Goal: Information Seeking & Learning: Learn about a topic

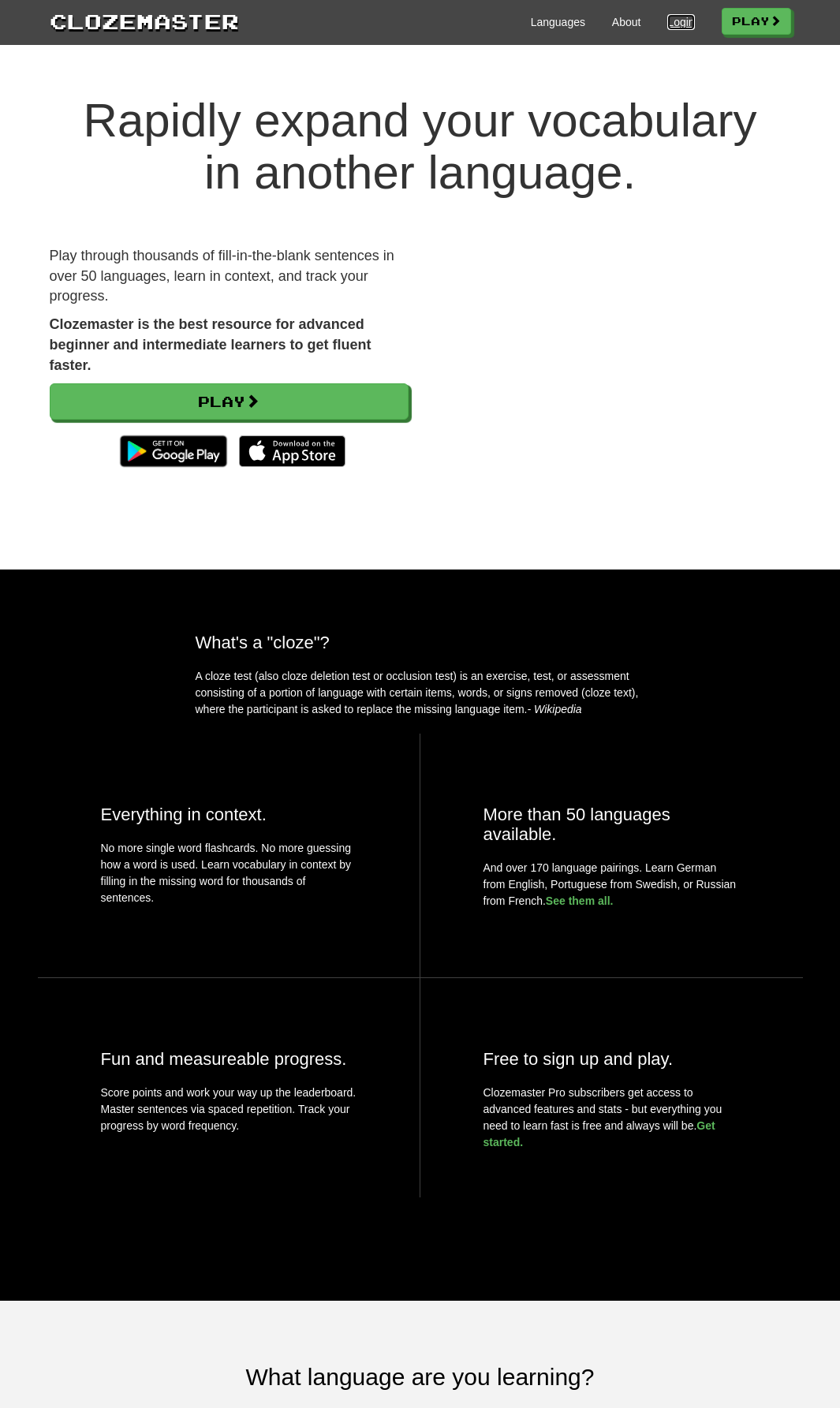
click at [677, 26] on link "Login" at bounding box center [680, 21] width 27 height 16
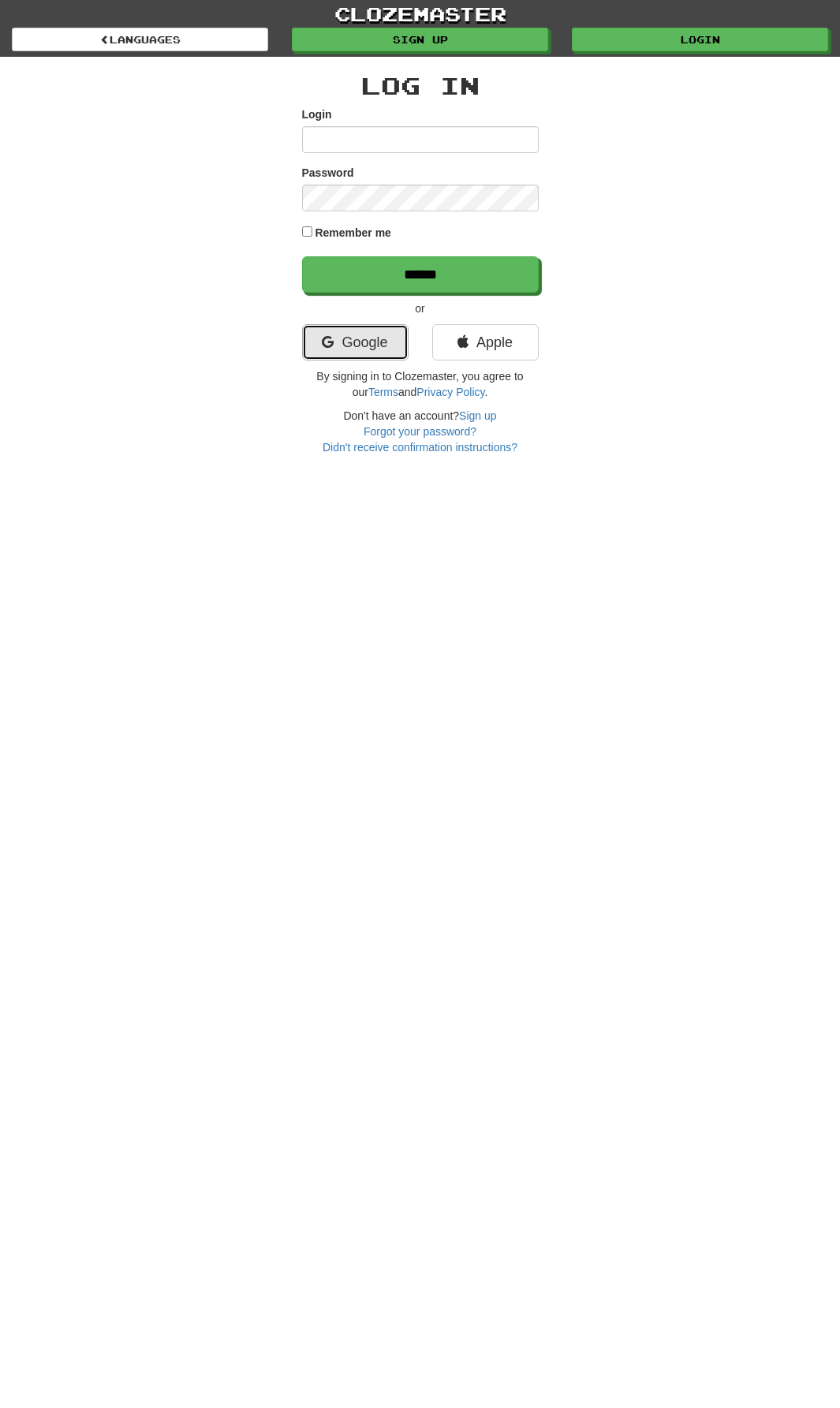
click at [372, 328] on link "Google" at bounding box center [355, 342] width 106 height 36
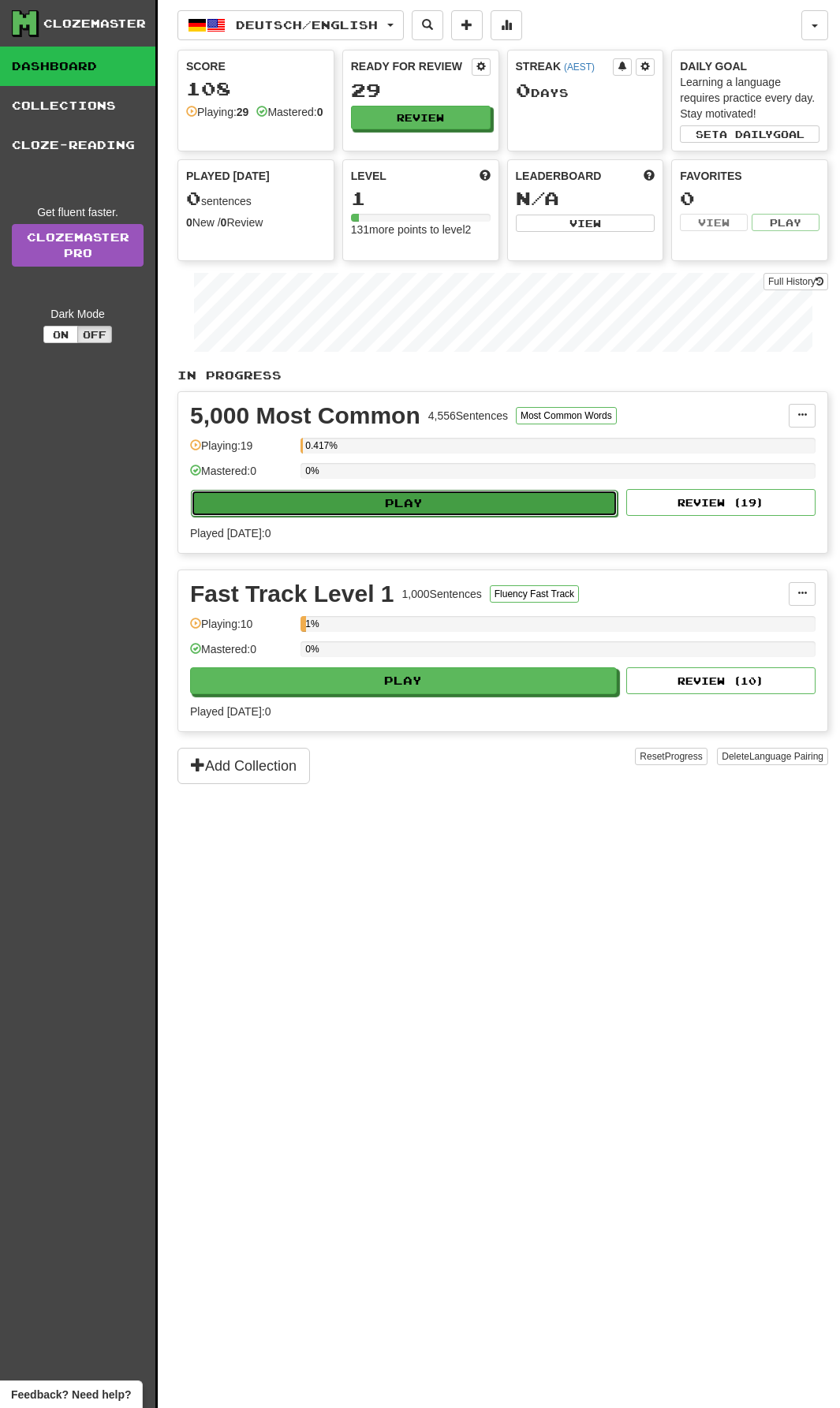
click at [528, 503] on button "Play" at bounding box center [404, 503] width 427 height 27
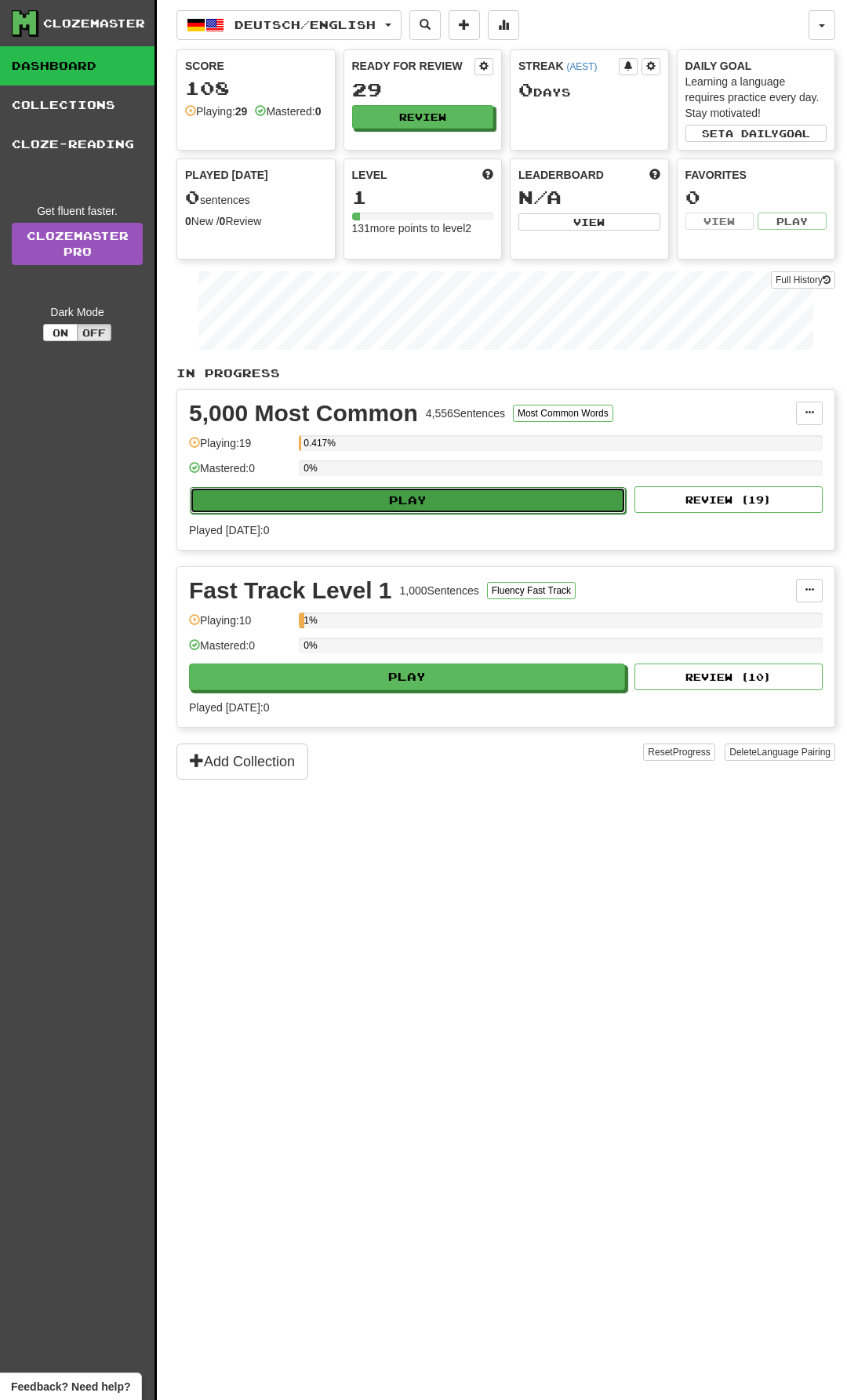
select select "**"
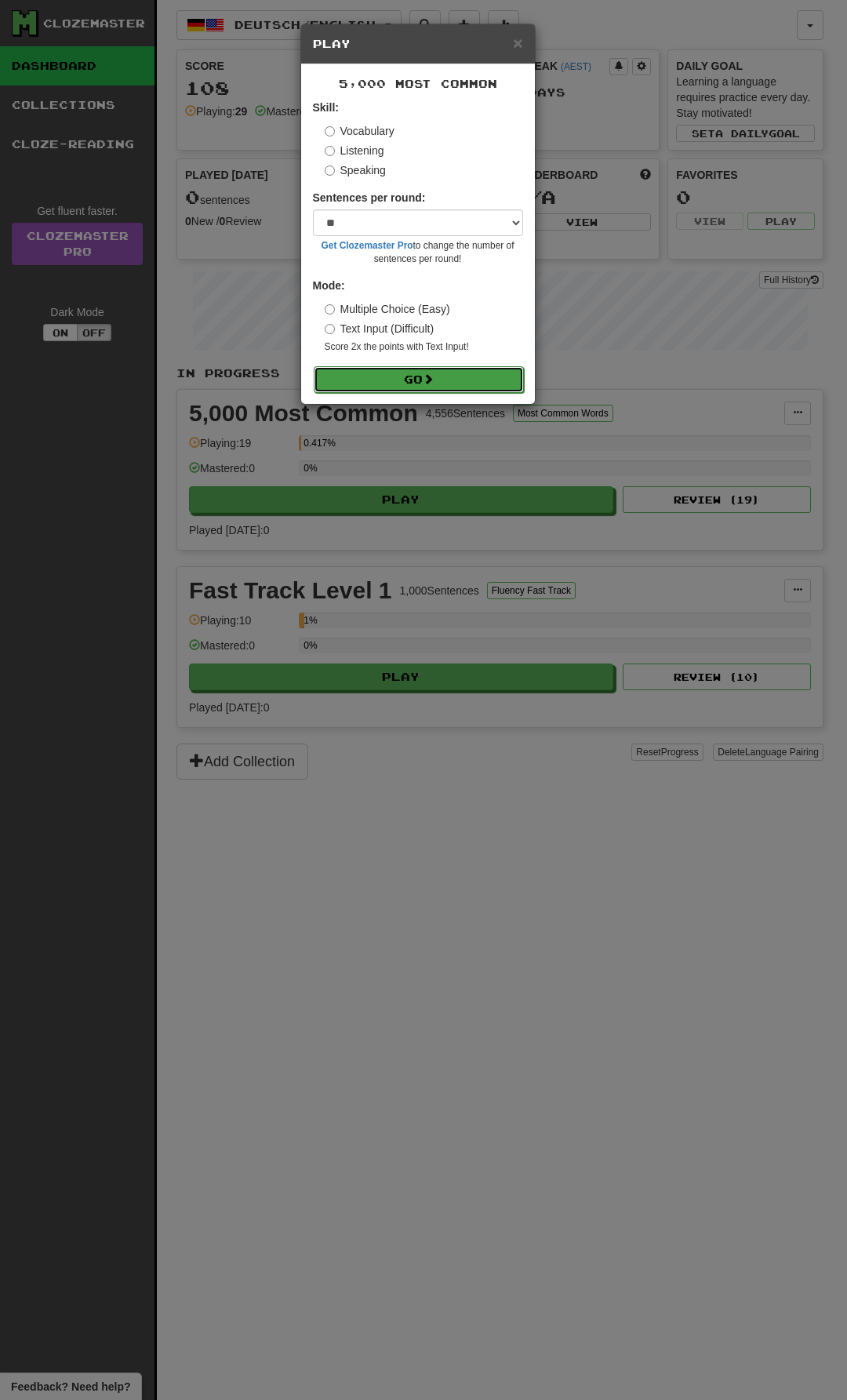
click at [456, 380] on button "Go" at bounding box center [418, 380] width 210 height 27
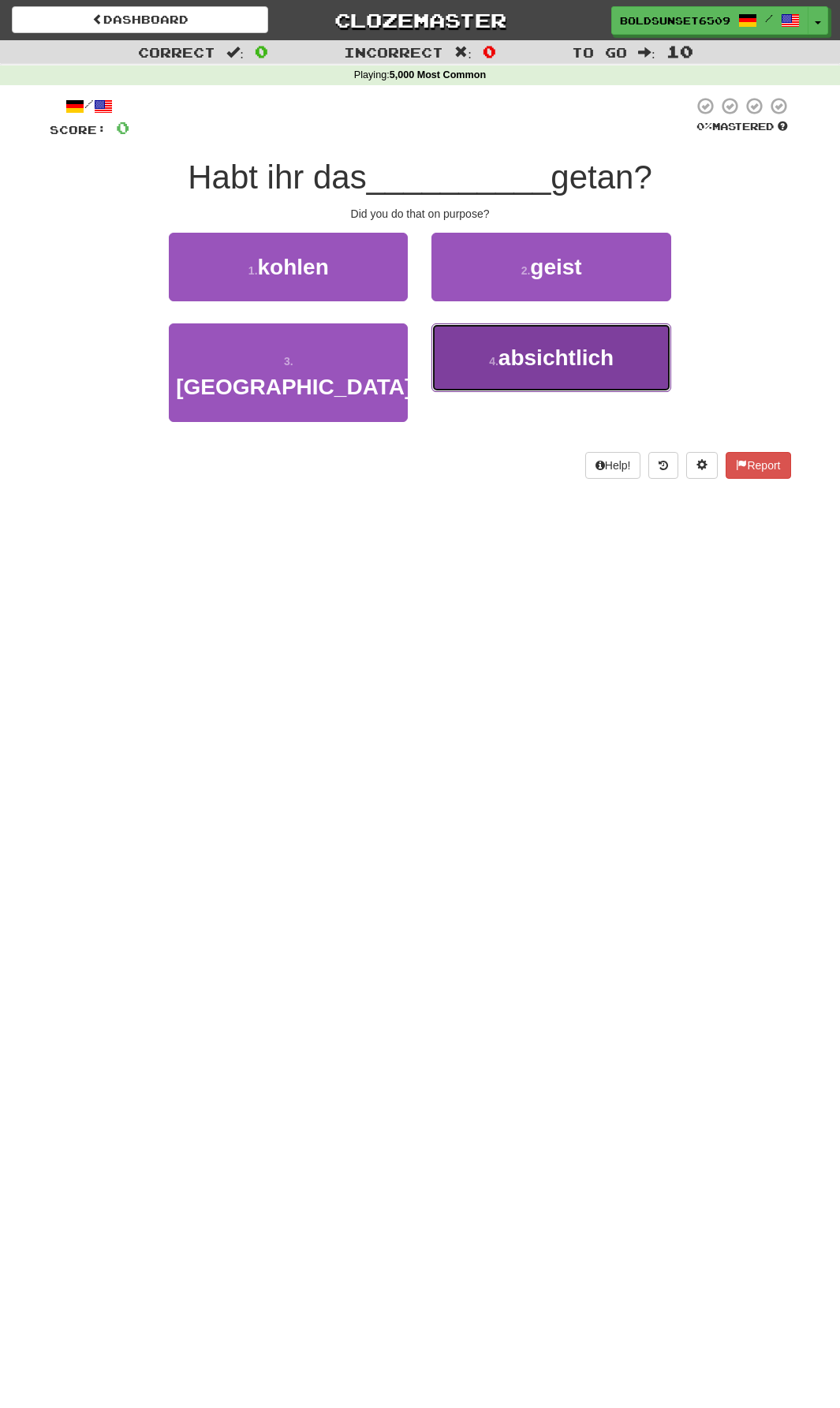
click at [536, 363] on span "absichtlich" at bounding box center [556, 358] width 115 height 25
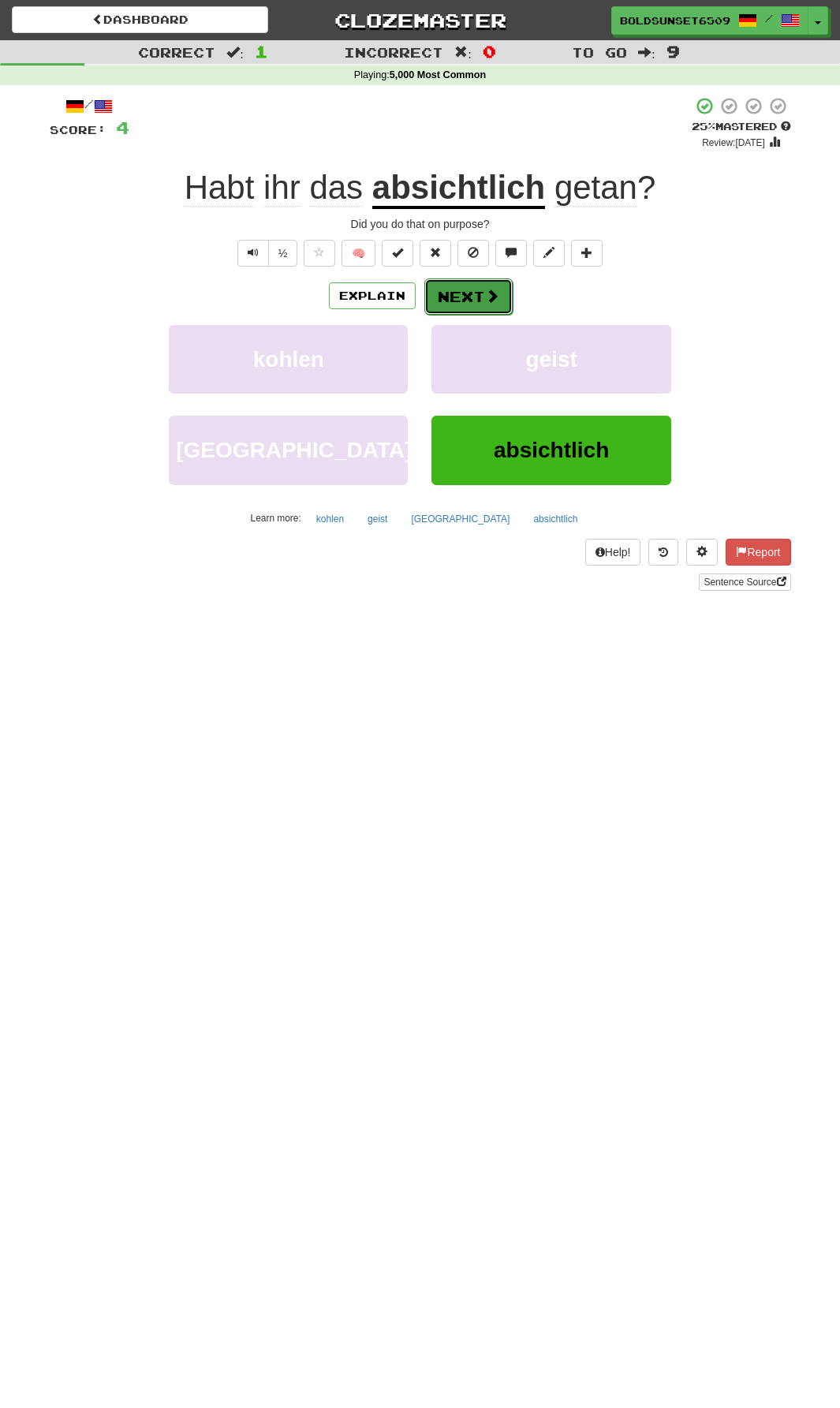
click at [487, 296] on span at bounding box center [492, 295] width 14 height 14
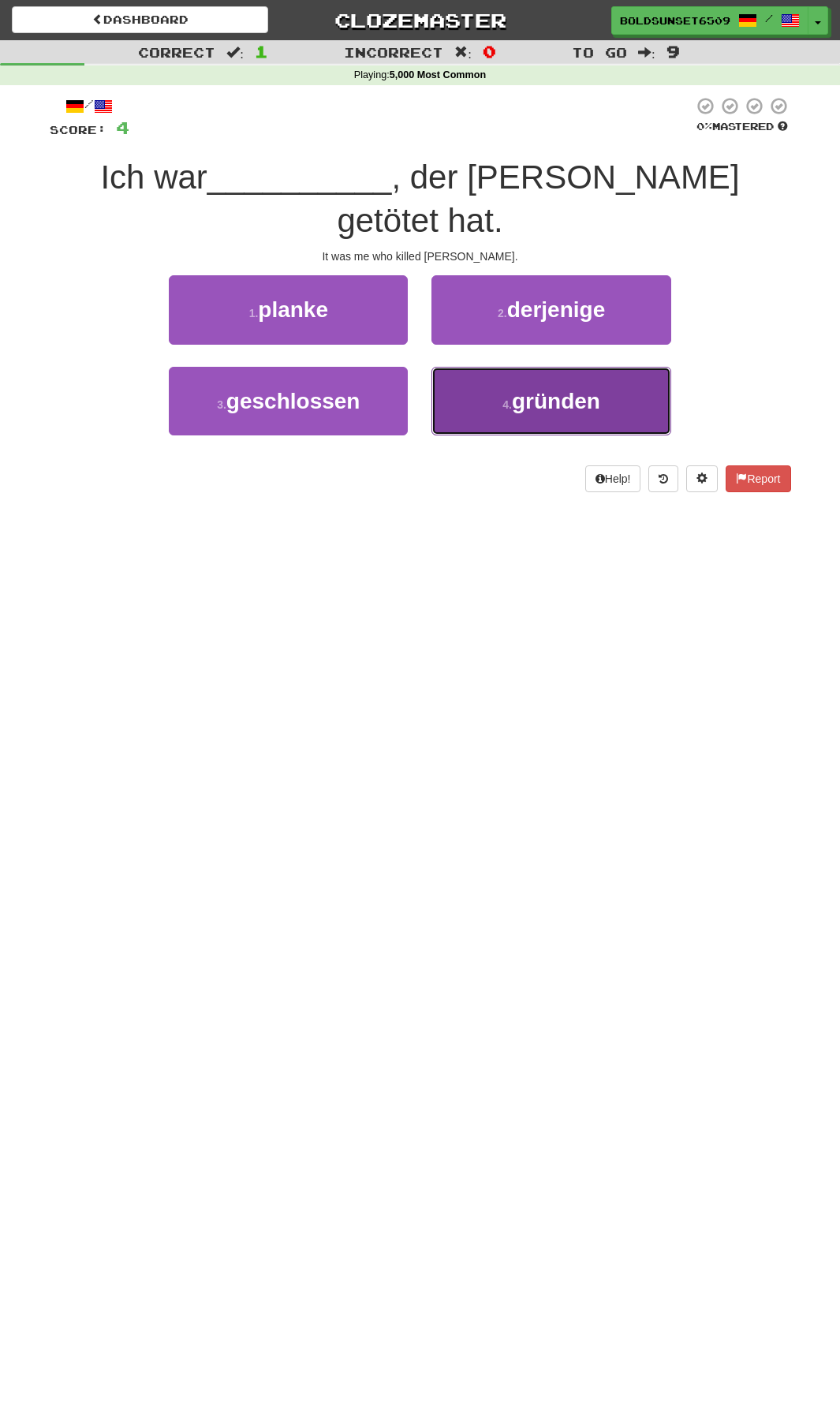
click at [578, 378] on button "4 . gründen" at bounding box center [550, 401] width 239 height 68
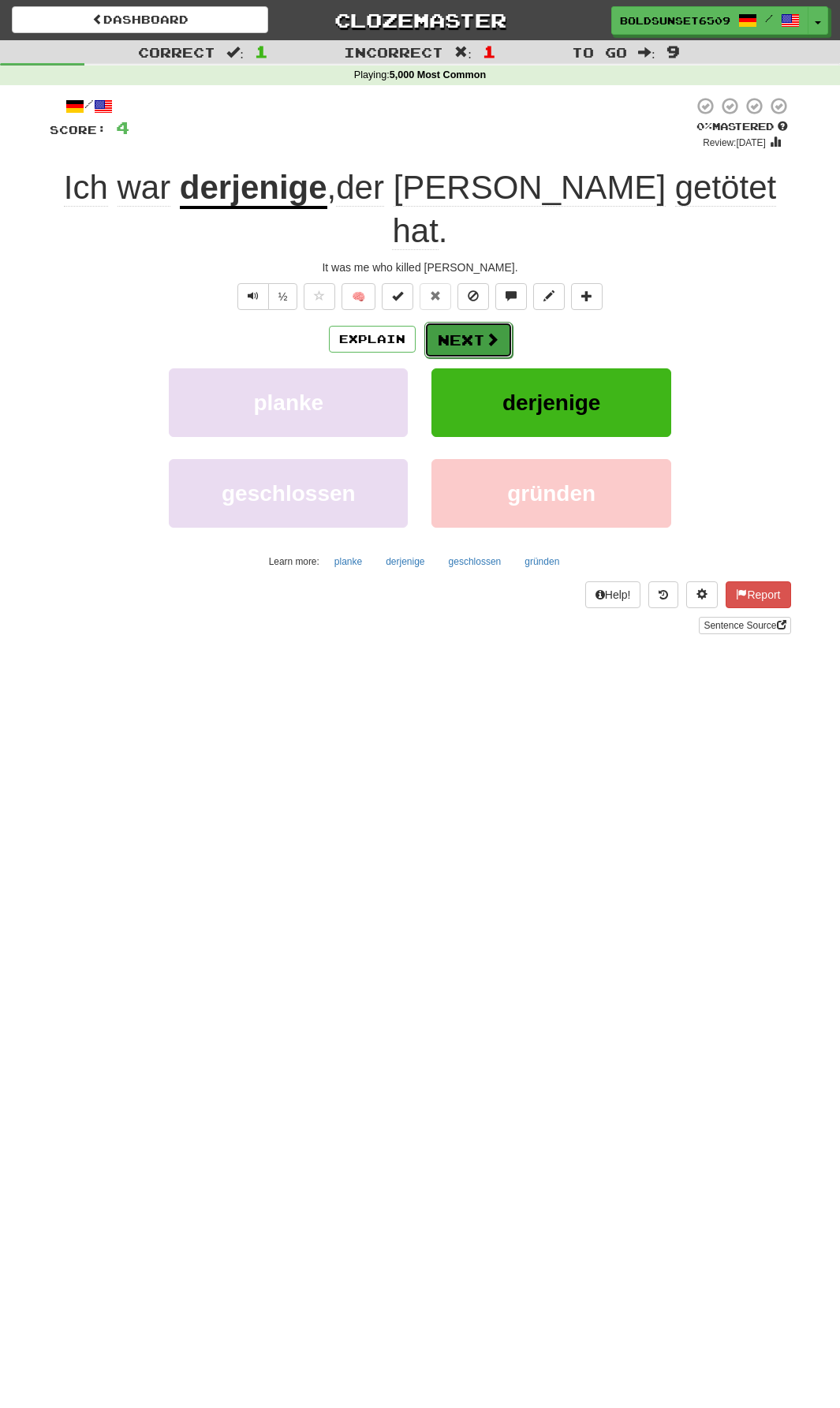
click at [485, 332] on span at bounding box center [492, 339] width 14 height 14
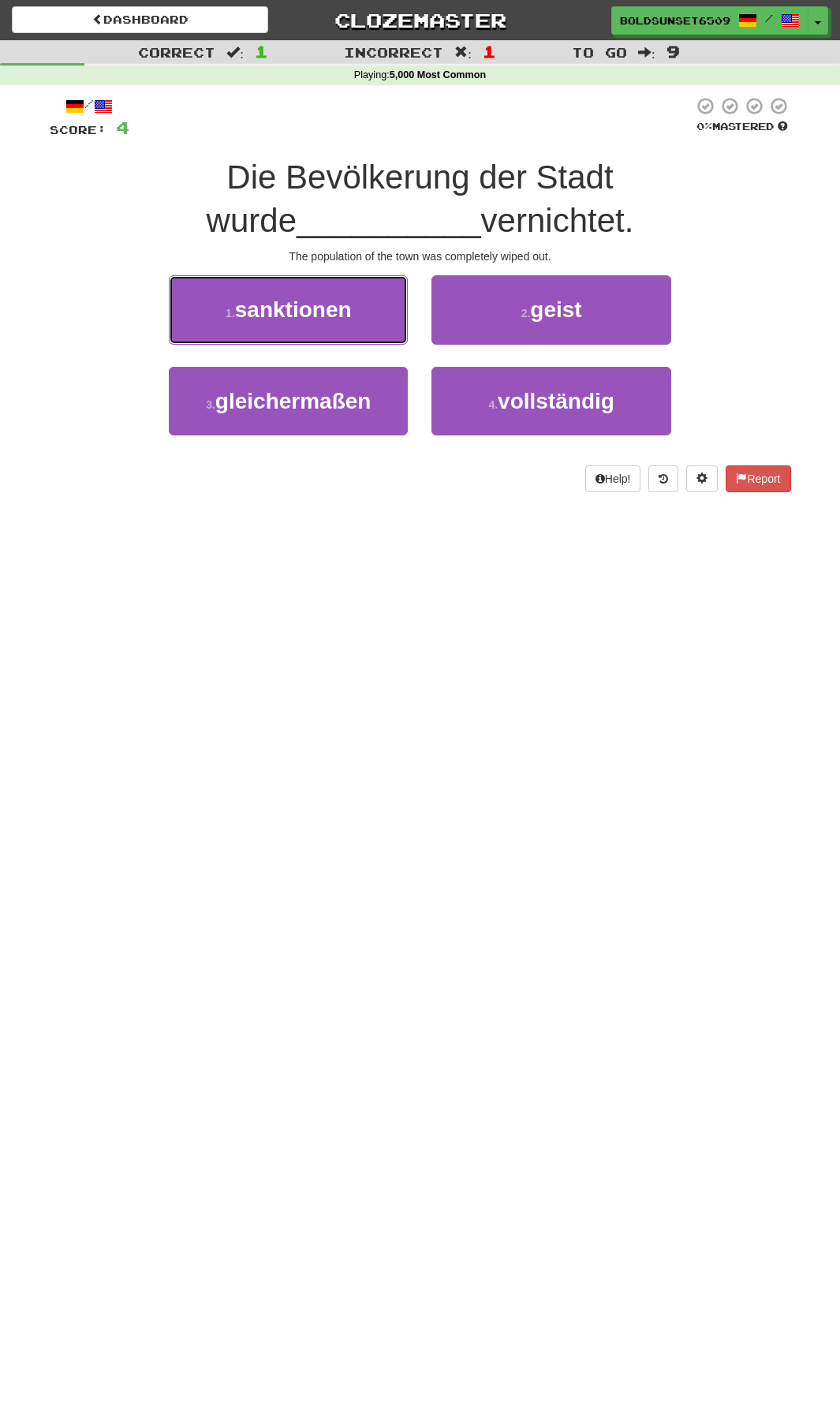
click at [209, 280] on button "1 . sanktionen" at bounding box center [288, 309] width 239 height 68
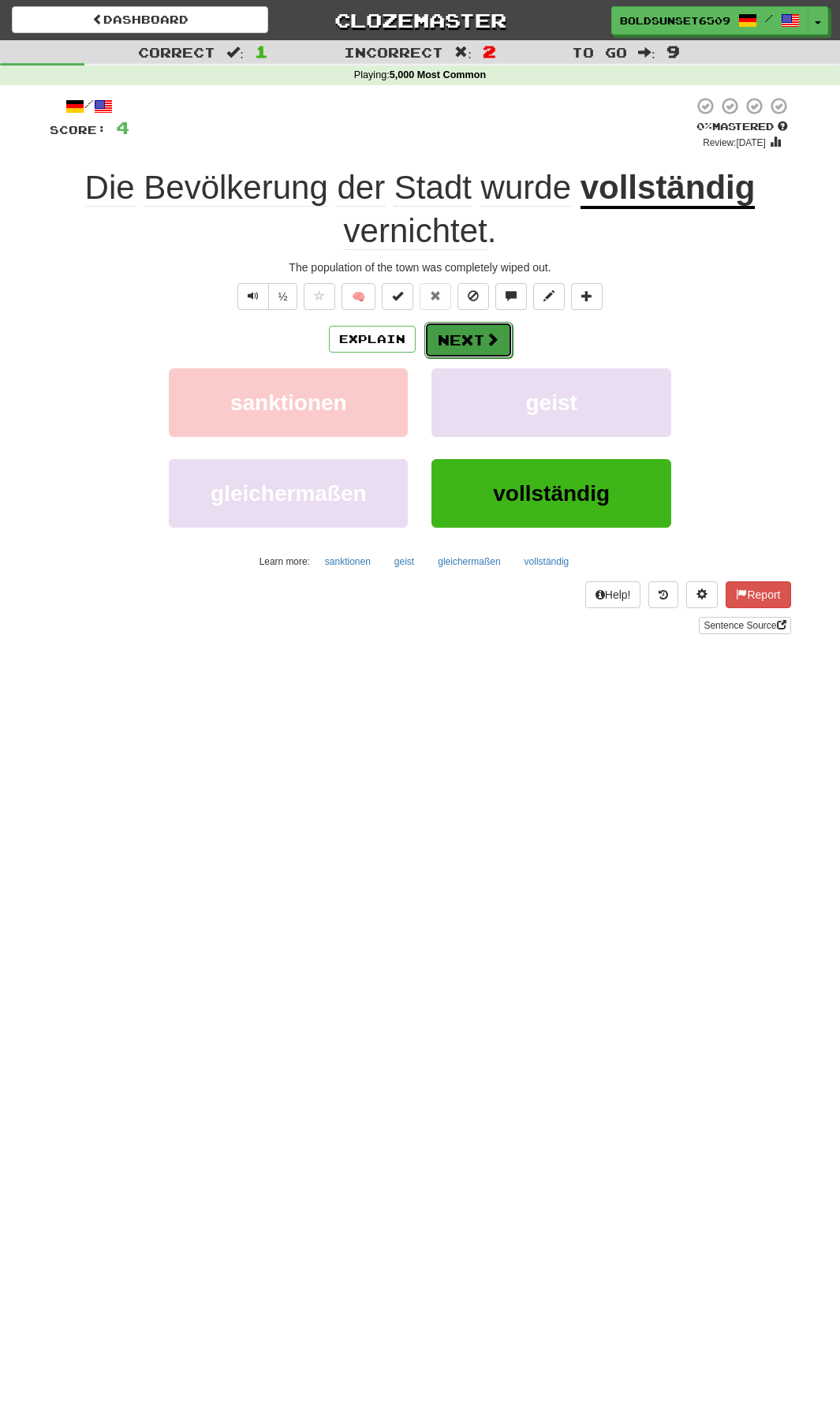
click at [479, 355] on button "Next" at bounding box center [468, 340] width 88 height 36
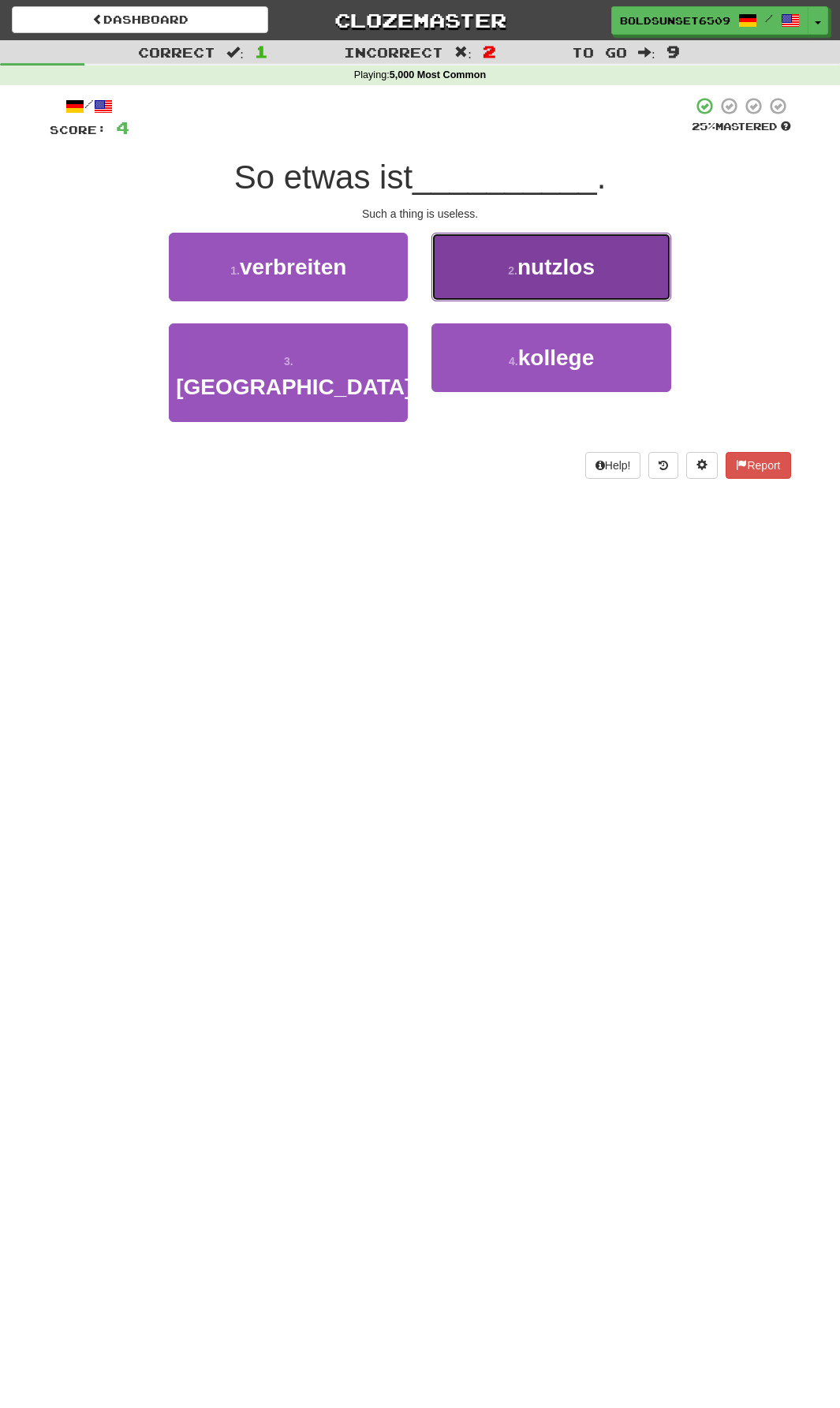
click at [633, 272] on button "2 . nutzlos" at bounding box center [550, 267] width 239 height 68
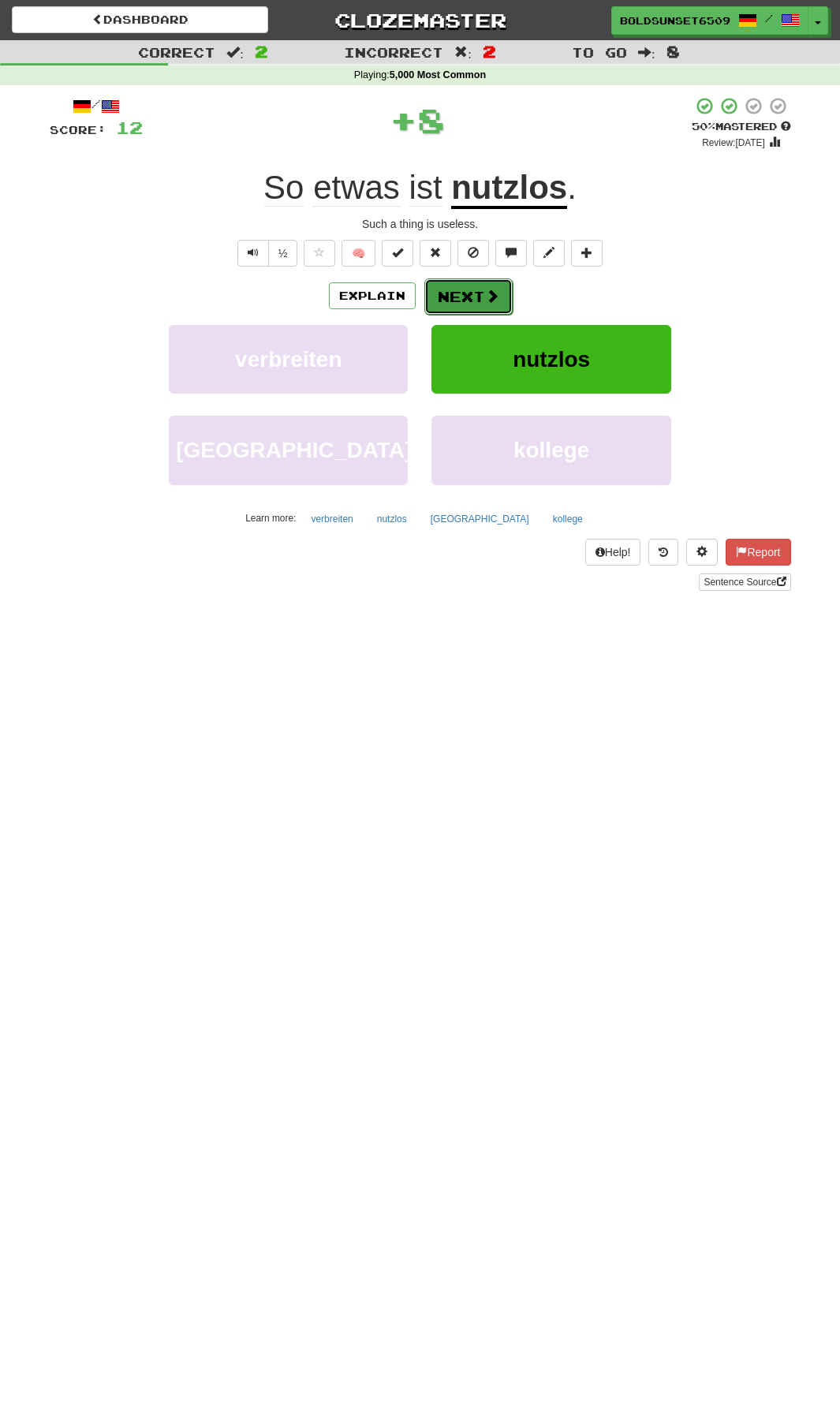
click at [452, 305] on button "Next" at bounding box center [468, 296] width 88 height 36
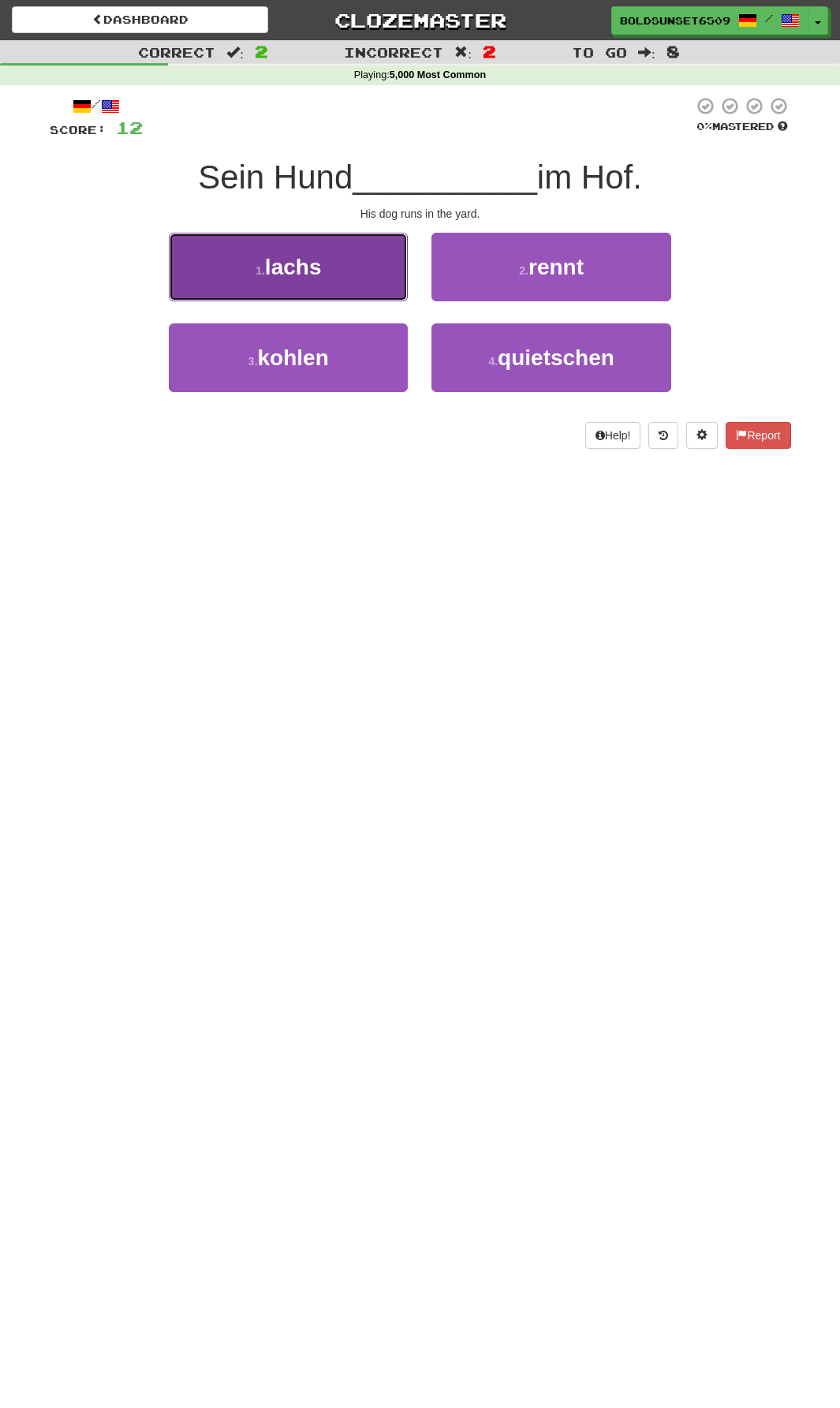
click at [367, 255] on button "1 . lachs" at bounding box center [288, 267] width 239 height 68
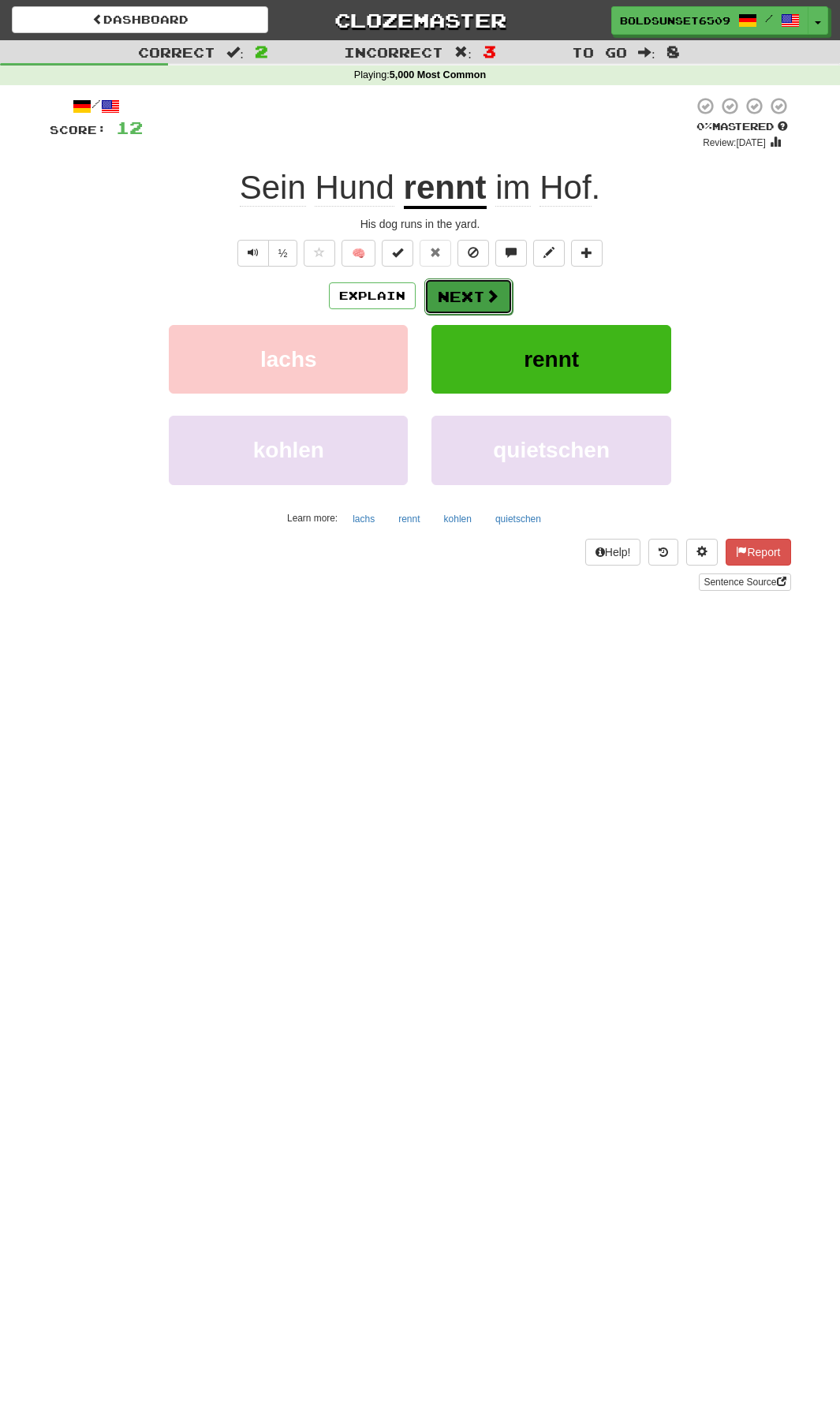
click at [471, 282] on button "Next" at bounding box center [468, 296] width 88 height 36
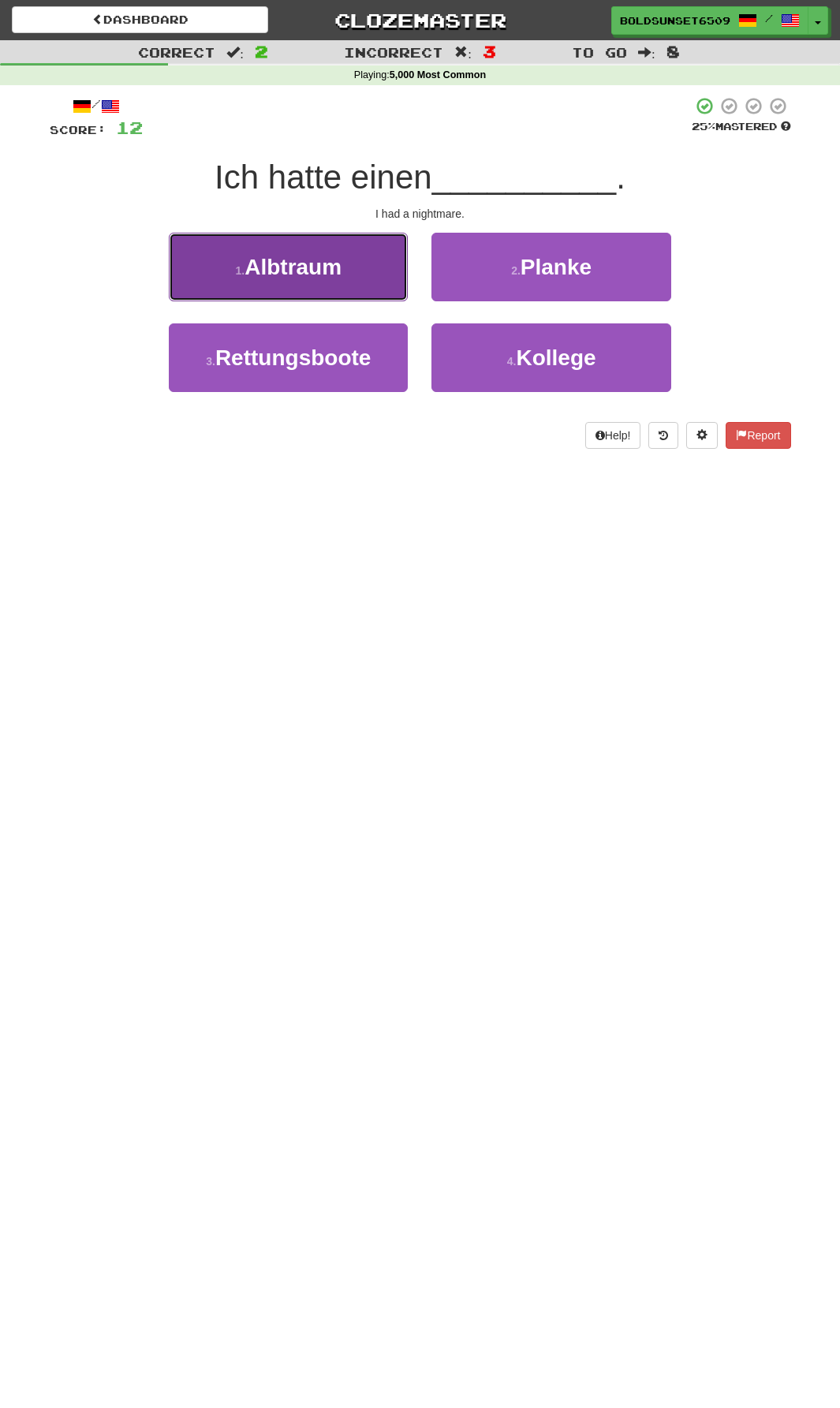
click at [248, 234] on button "1 . Albtraum" at bounding box center [288, 267] width 239 height 68
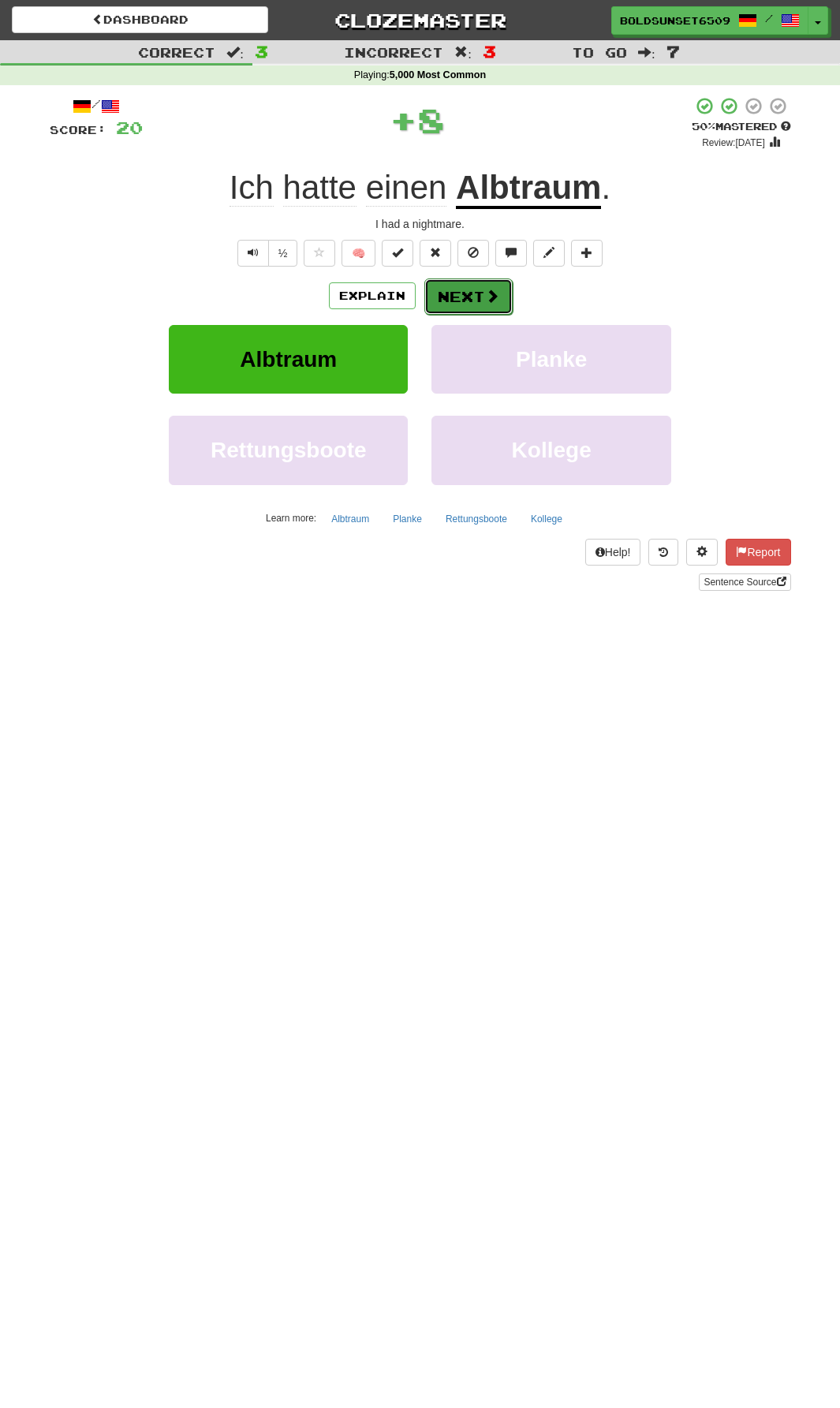
click at [470, 295] on button "Next" at bounding box center [468, 296] width 88 height 36
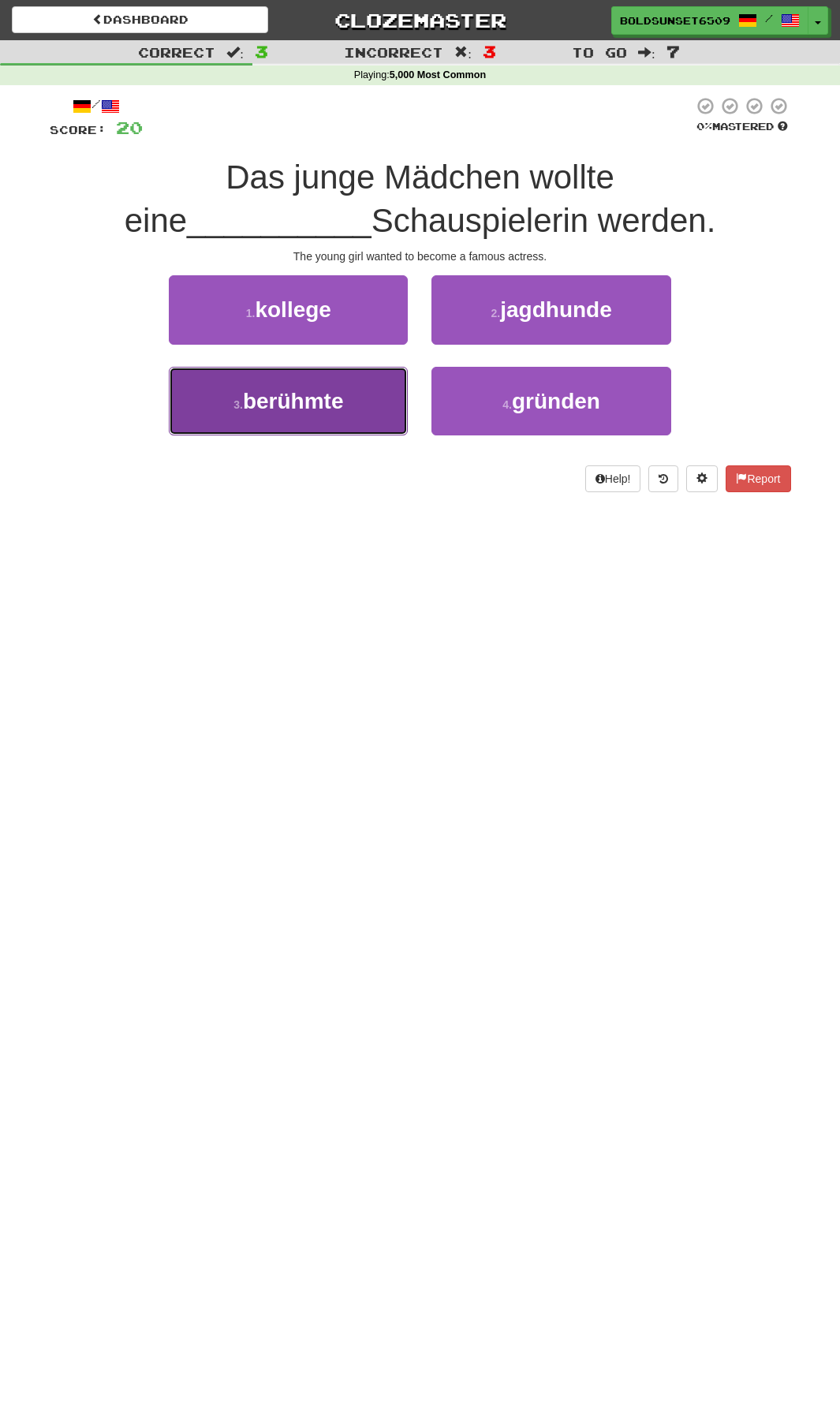
click at [360, 406] on button "3 . berühmte" at bounding box center [288, 401] width 239 height 68
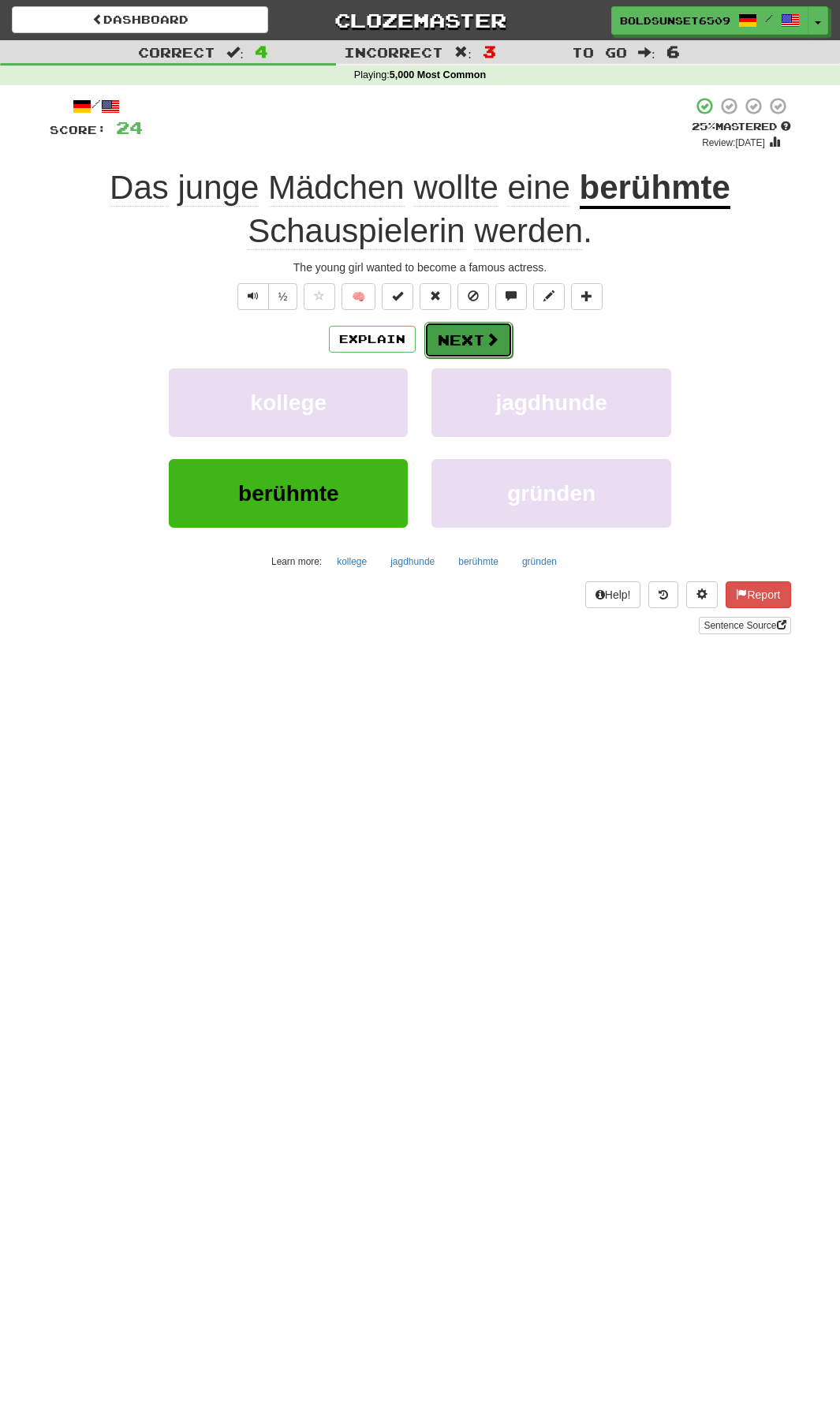
click at [457, 332] on button "Next" at bounding box center [468, 340] width 88 height 36
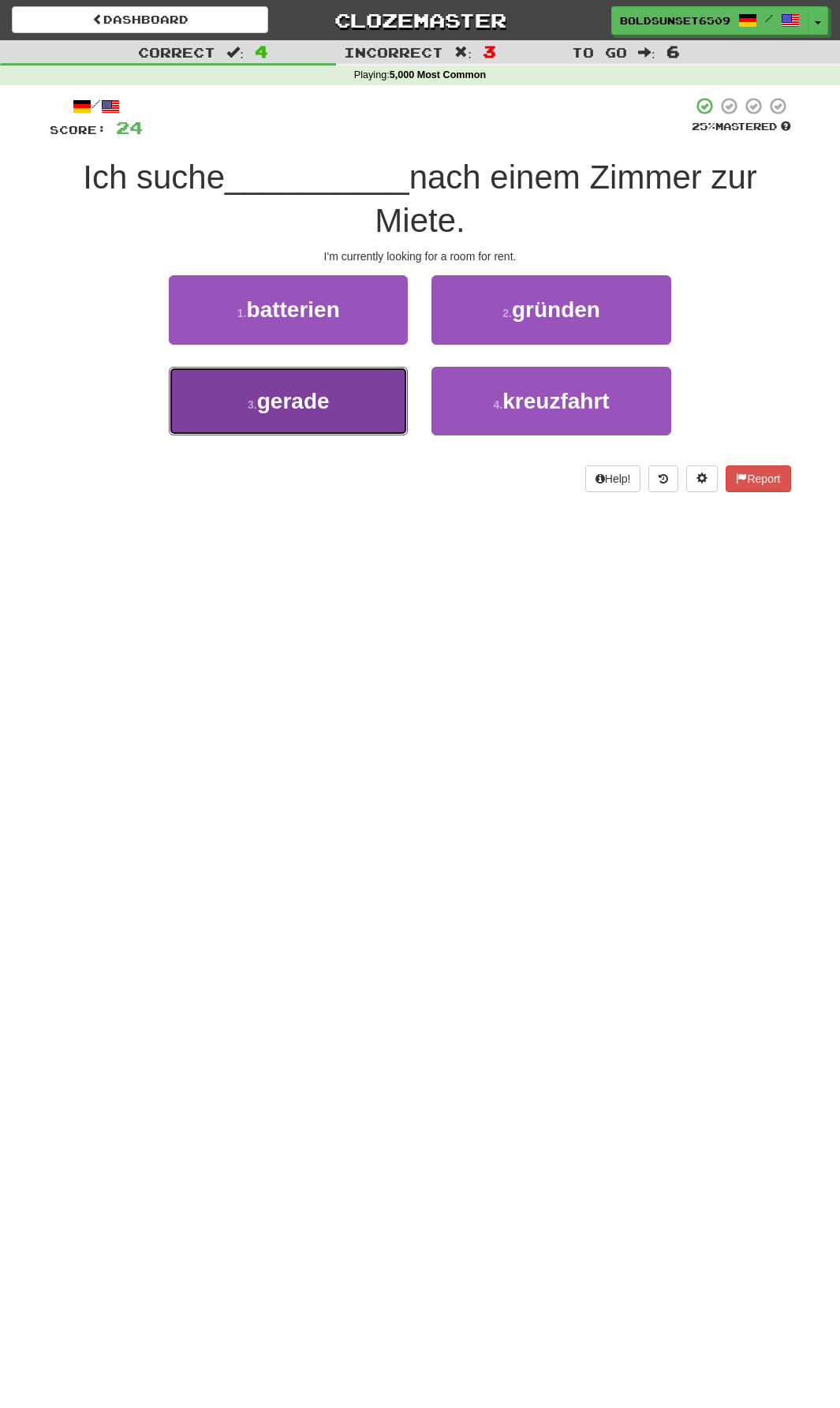
drag, startPoint x: 342, startPoint y: 434, endPoint x: 376, endPoint y: 434, distance: 34.0
click at [342, 434] on button "3 . gerade" at bounding box center [288, 401] width 239 height 68
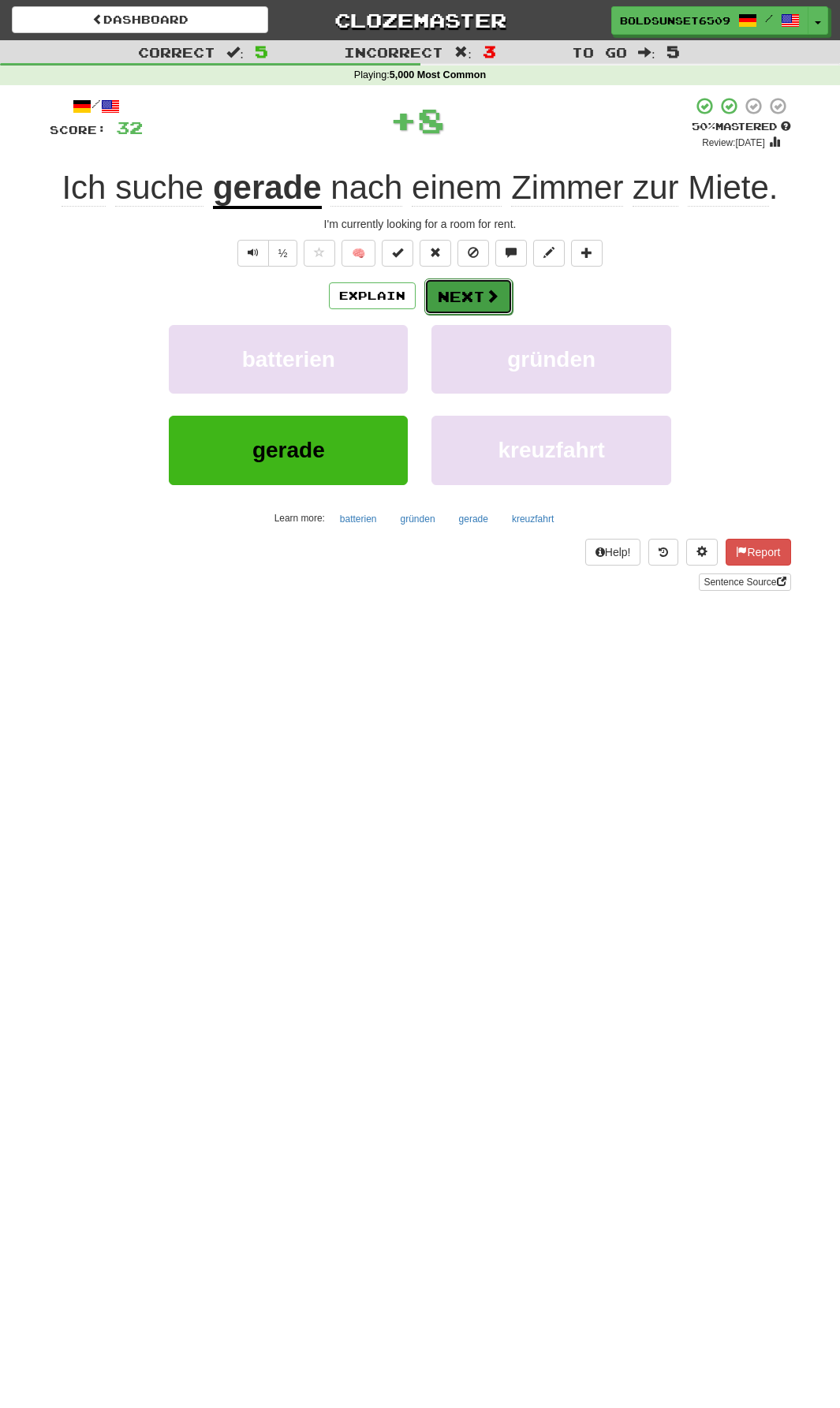
click at [455, 303] on button "Next" at bounding box center [468, 296] width 88 height 36
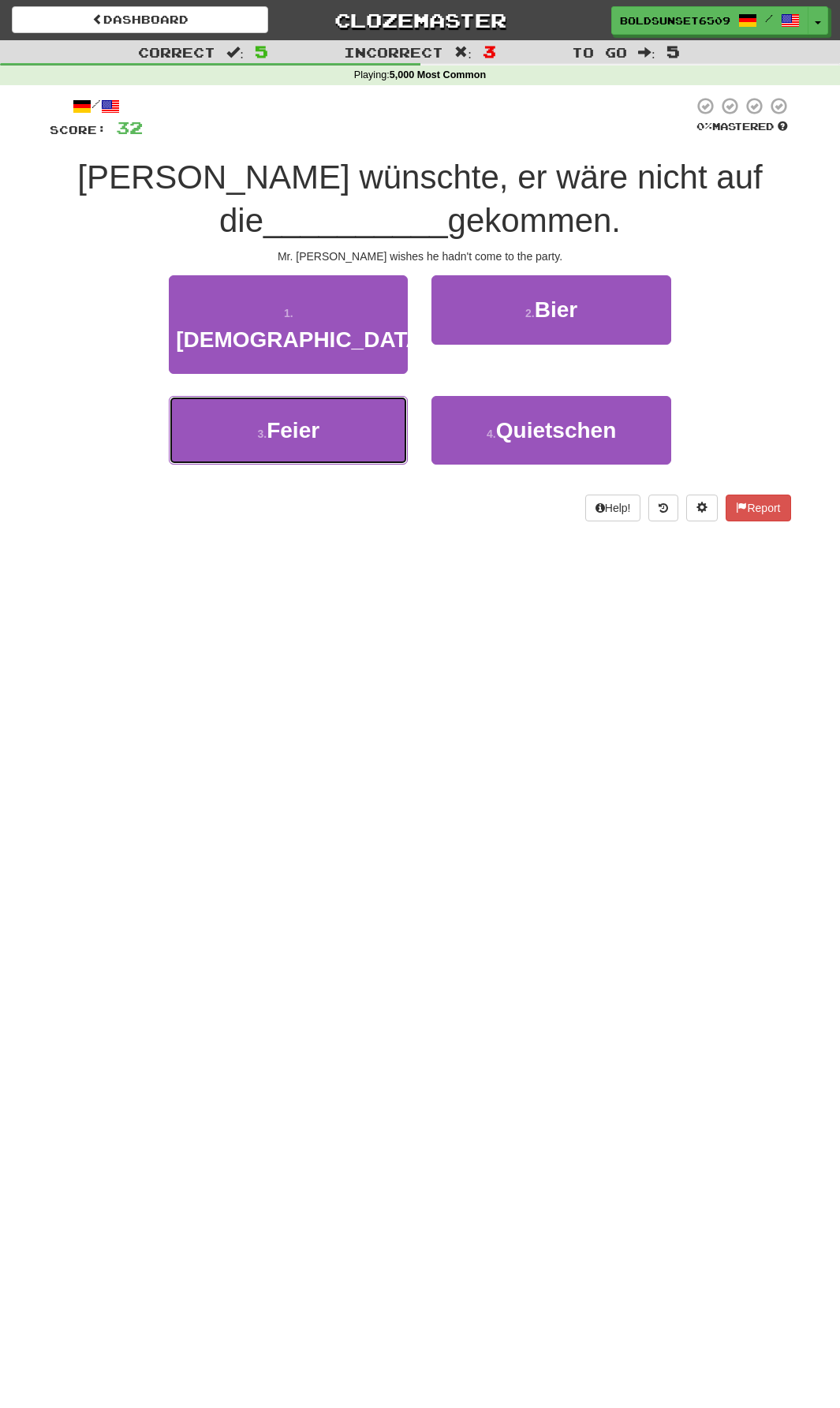
drag, startPoint x: 362, startPoint y: 424, endPoint x: 372, endPoint y: 445, distance: 23.3
click at [362, 424] on button "3 . Feier" at bounding box center [288, 430] width 239 height 68
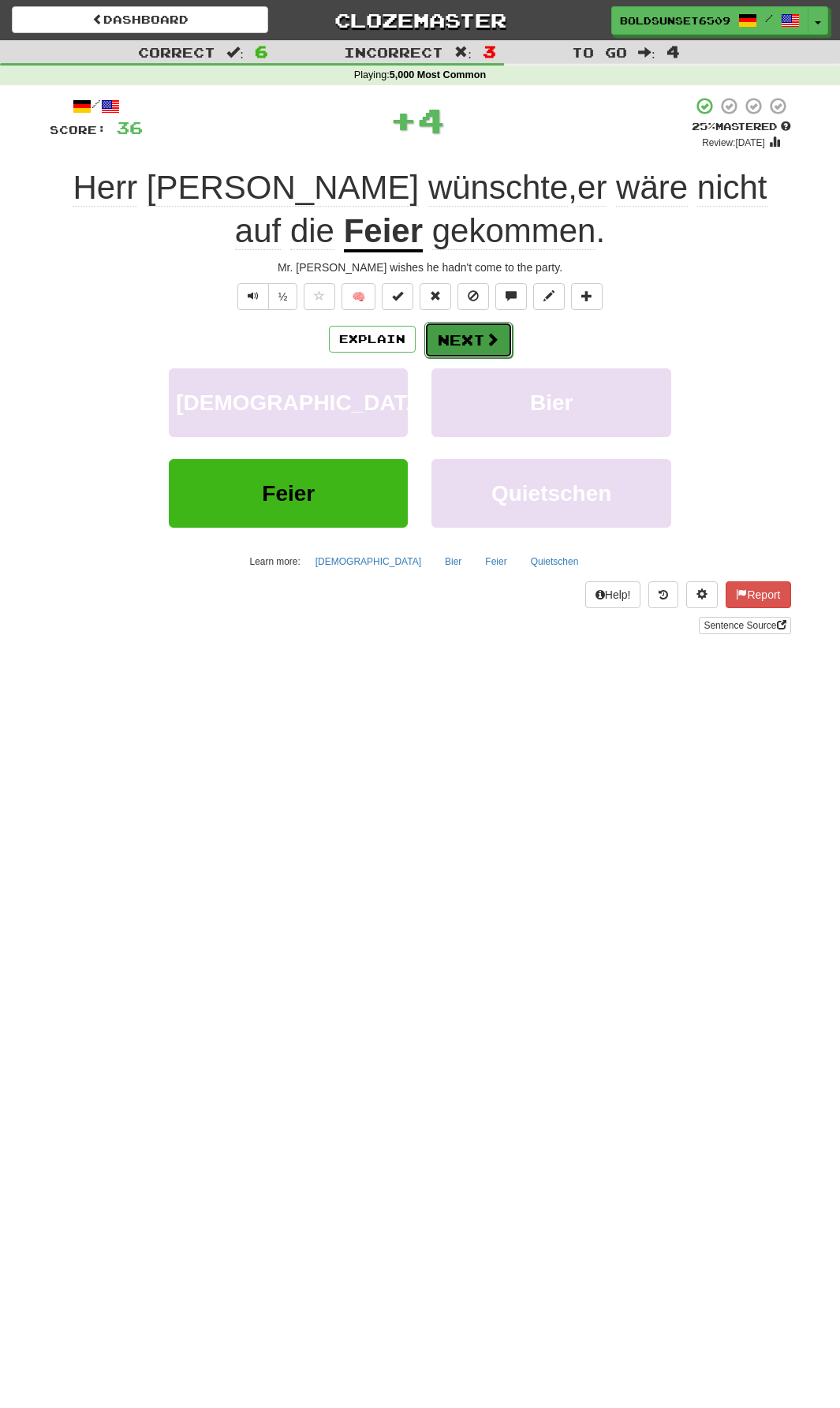
click at [494, 350] on button "Next" at bounding box center [468, 340] width 88 height 36
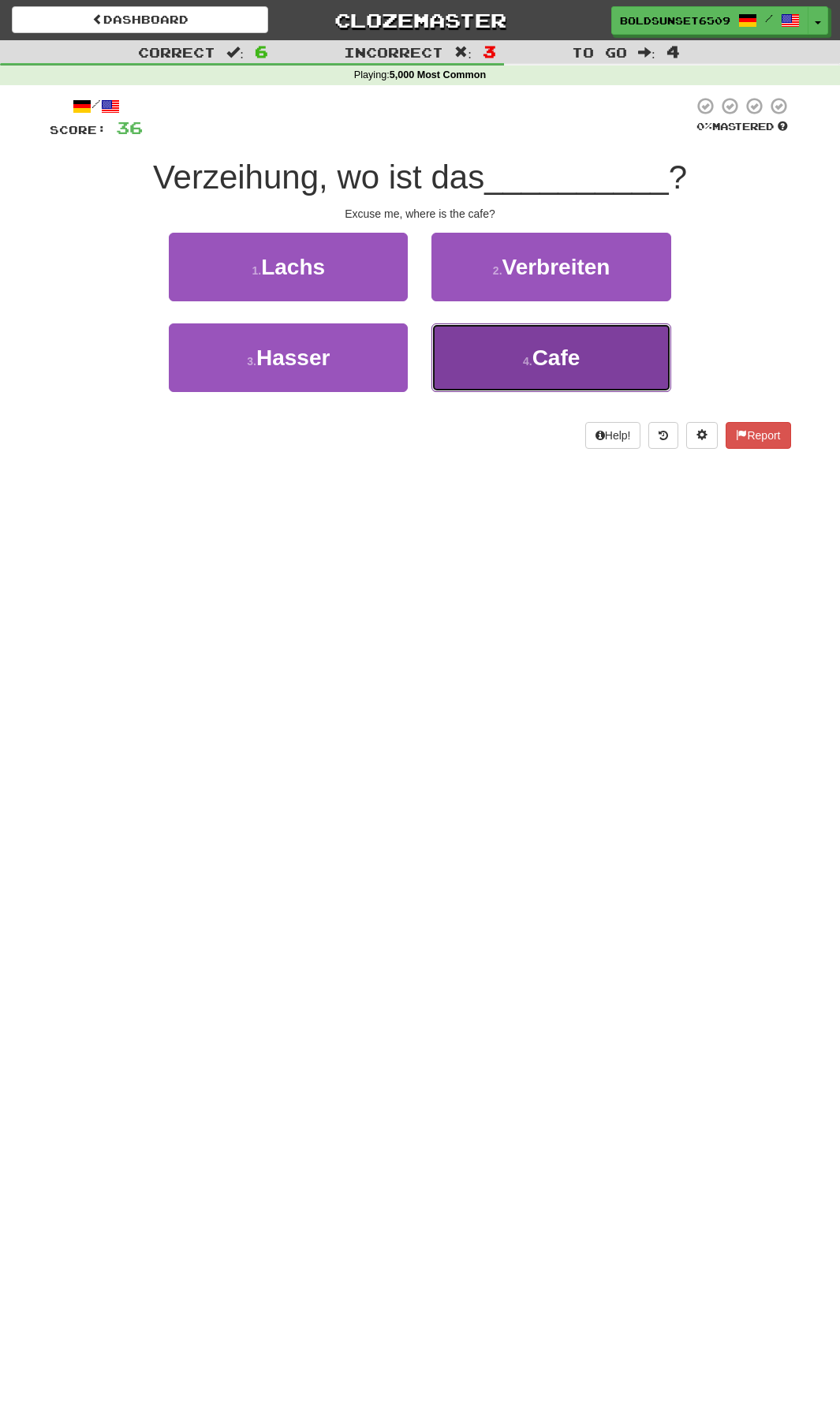
click at [567, 382] on button "4 . Cafe" at bounding box center [550, 357] width 239 height 68
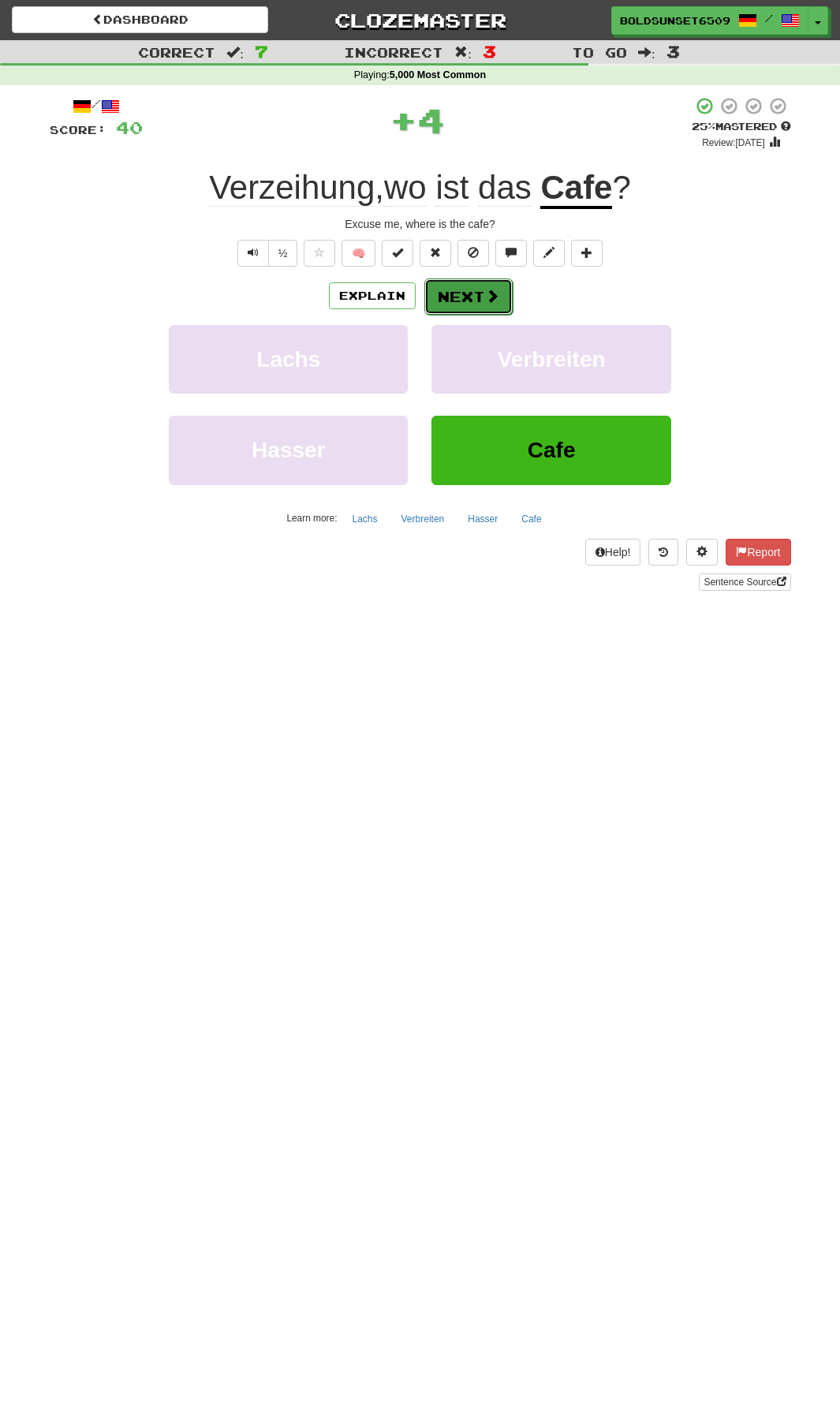
click at [473, 300] on button "Next" at bounding box center [468, 296] width 88 height 36
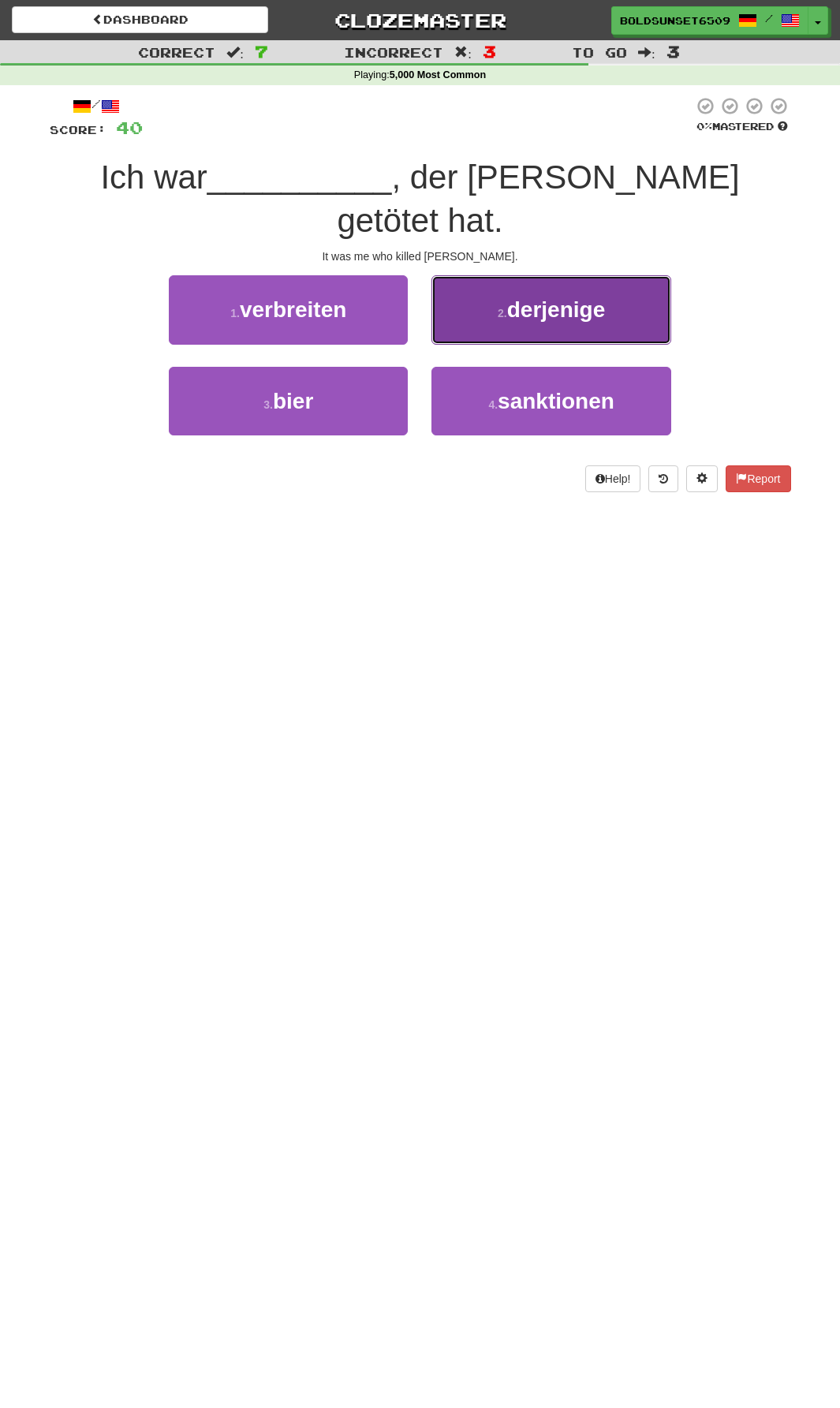
drag, startPoint x: 579, startPoint y: 285, endPoint x: 851, endPoint y: 339, distance: 277.3
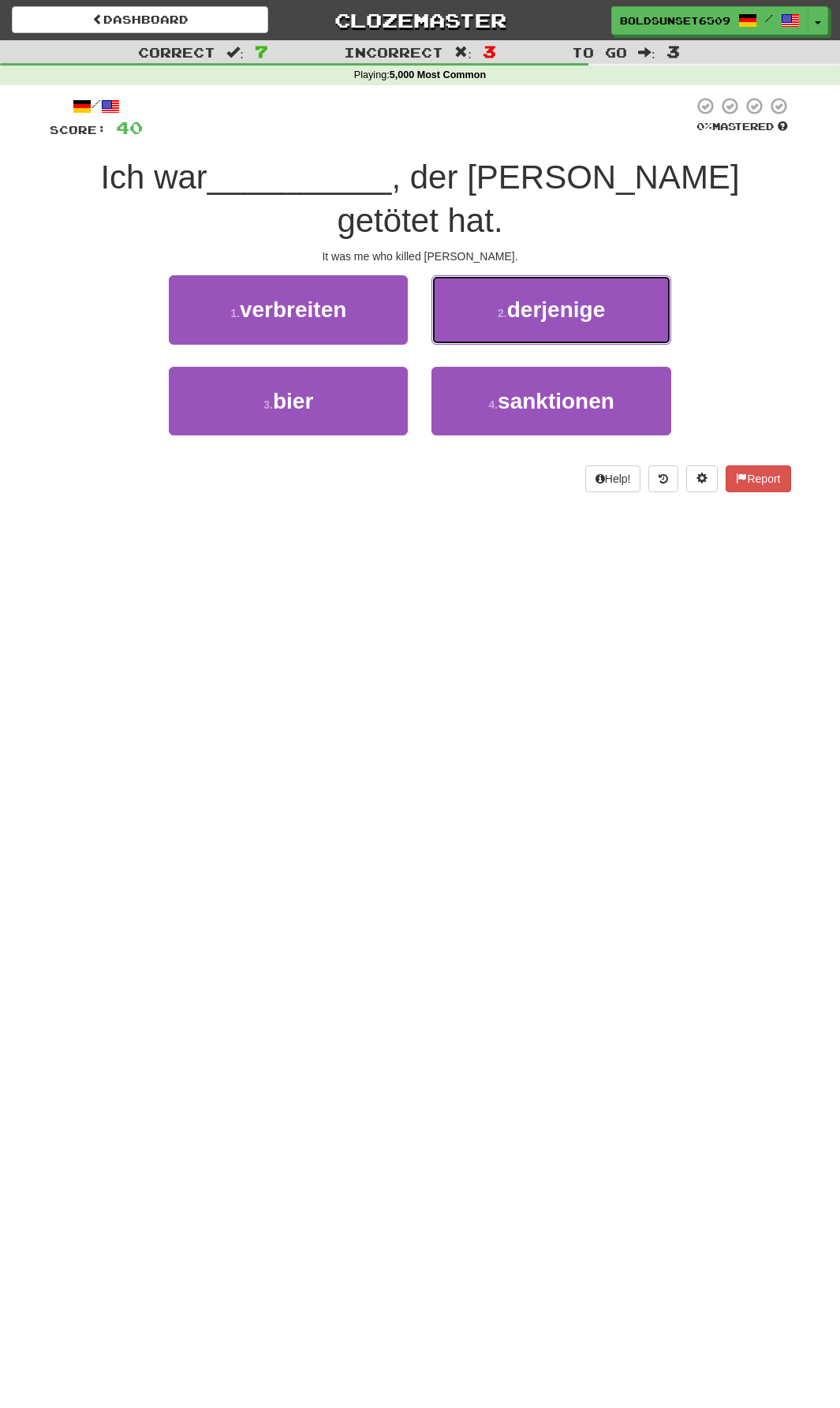
click at [579, 285] on button "2 . derjenige" at bounding box center [550, 309] width 239 height 68
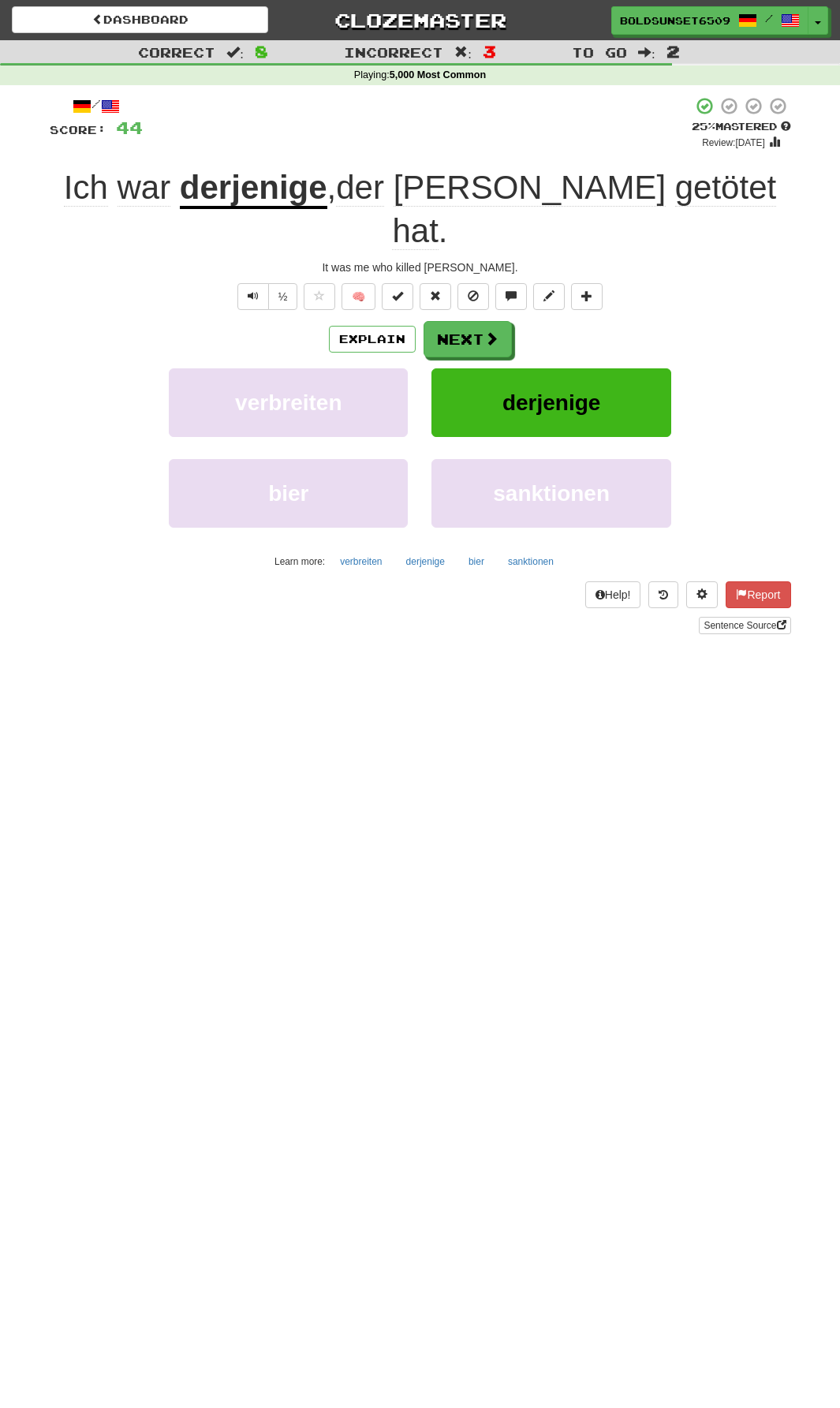
click at [630, 801] on div "Dashboard Clozemaster BoldSunset6509 / Toggle Dropdown Dashboard Leaderboard Ac…" at bounding box center [420, 704] width 840 height 1408
click at [472, 322] on button "Next" at bounding box center [468, 340] width 88 height 36
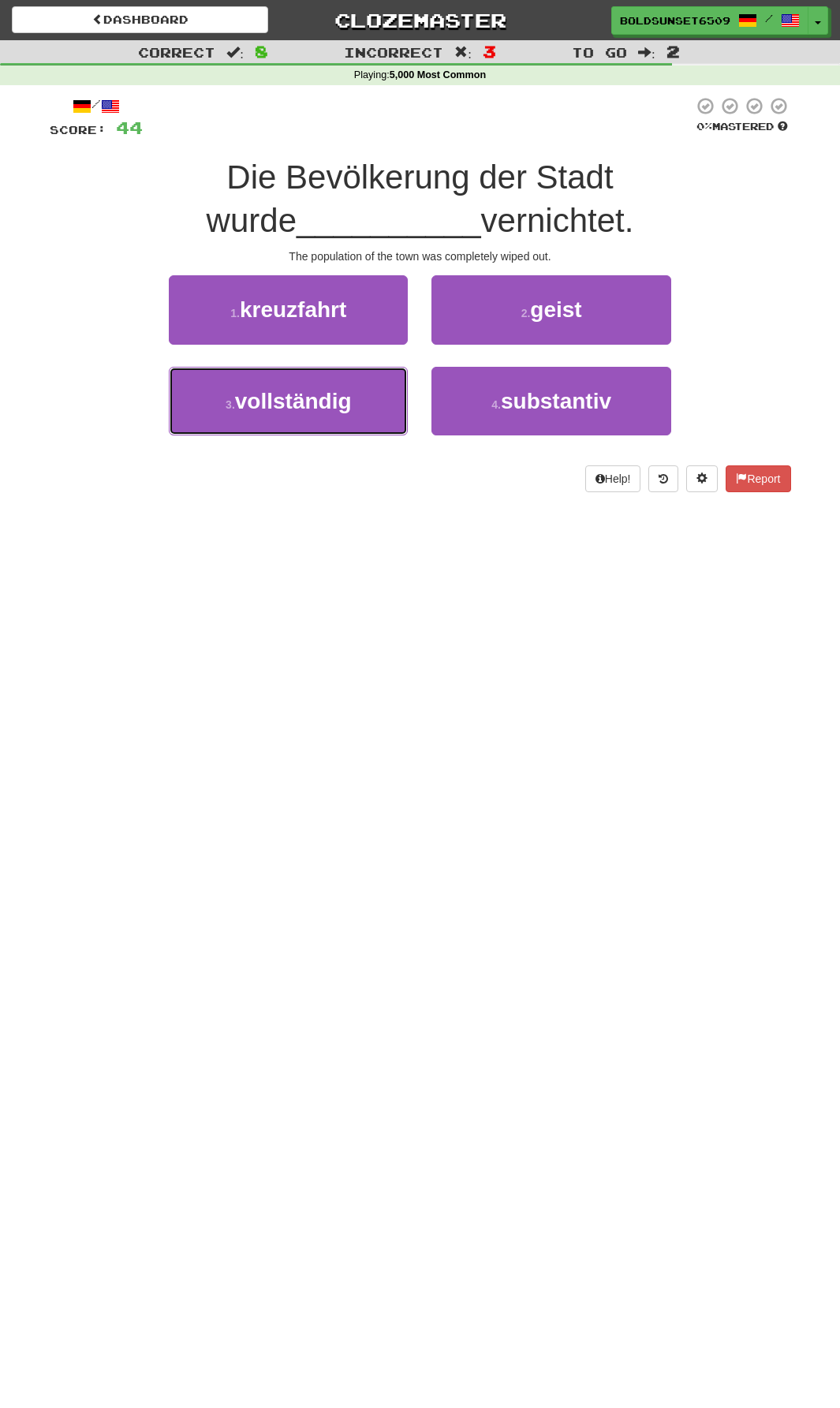
click at [380, 424] on button "3 . vollständig" at bounding box center [288, 401] width 239 height 68
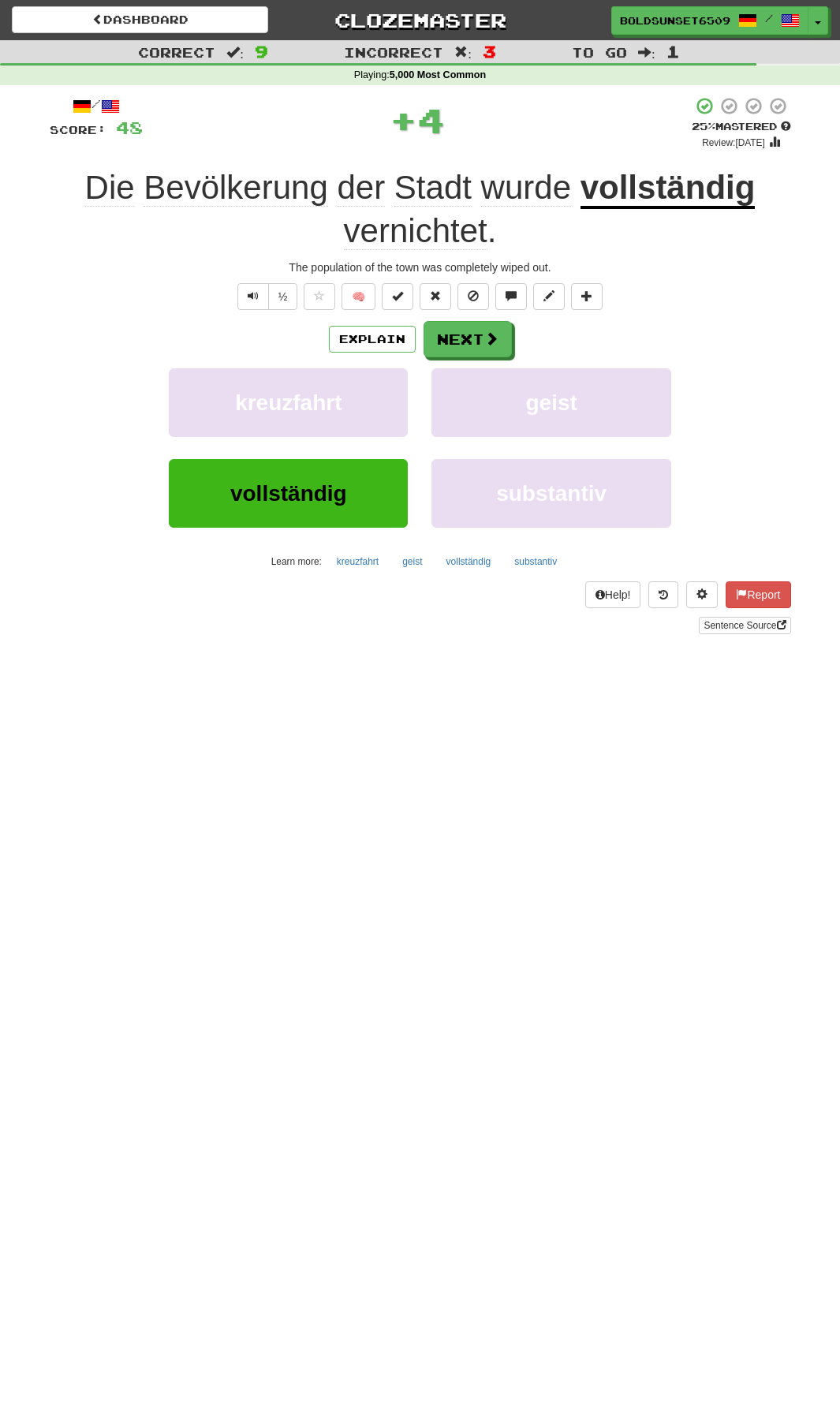
click at [513, 344] on div "Explain Next" at bounding box center [420, 339] width 741 height 36
click at [461, 329] on button "Next" at bounding box center [468, 340] width 88 height 36
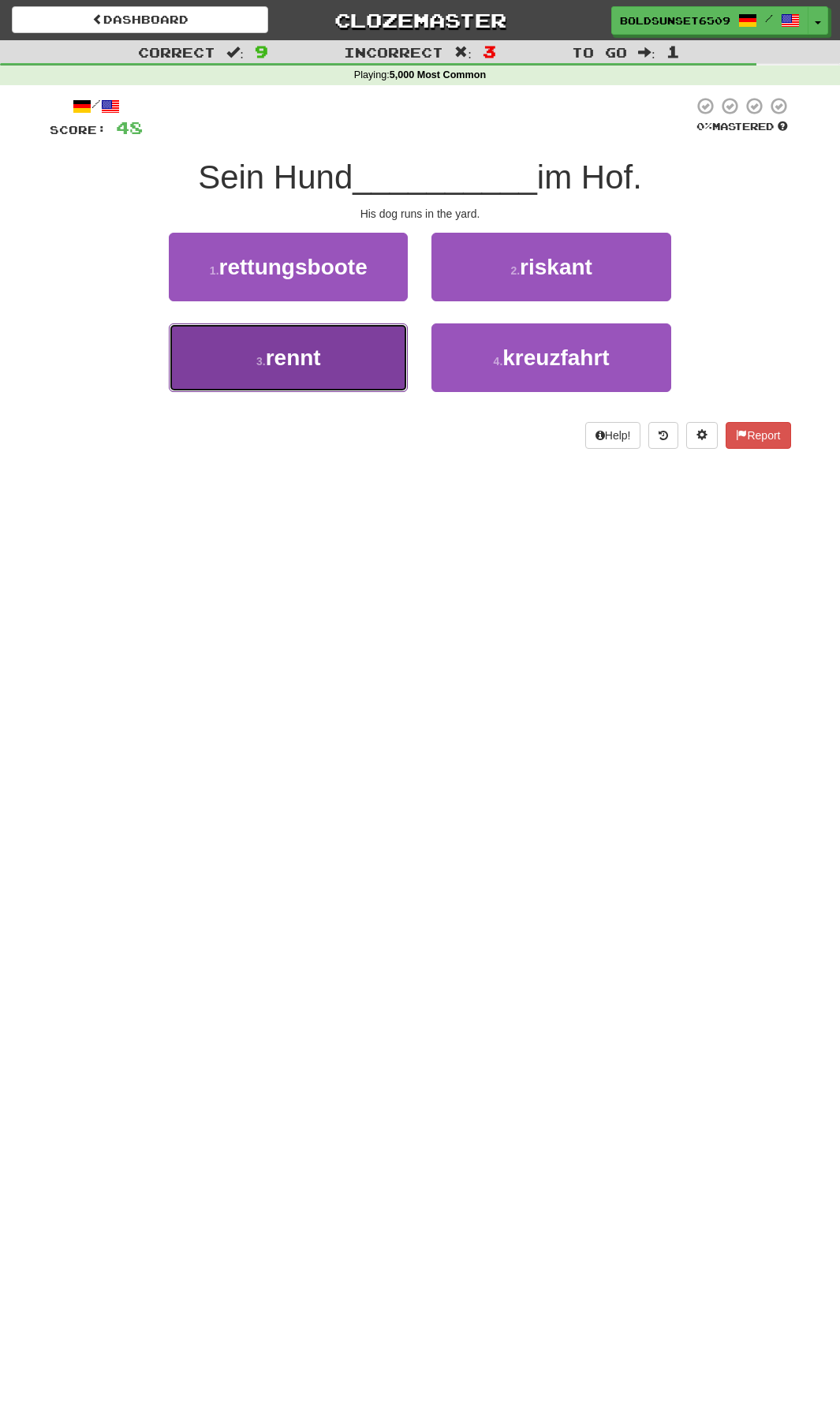
click at [333, 376] on button "3 . rennt" at bounding box center [288, 357] width 239 height 68
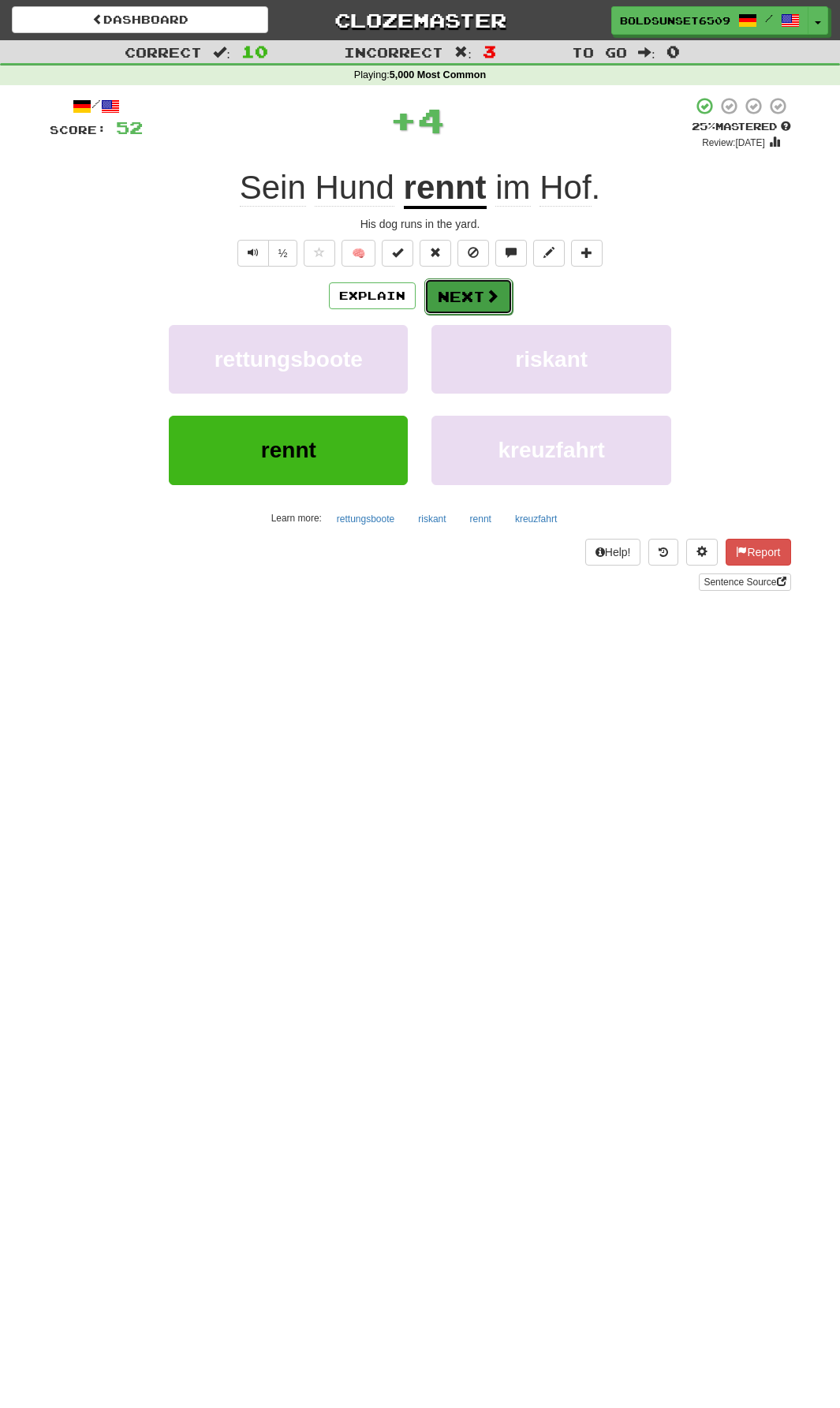
click at [505, 314] on button "Next" at bounding box center [468, 296] width 88 height 36
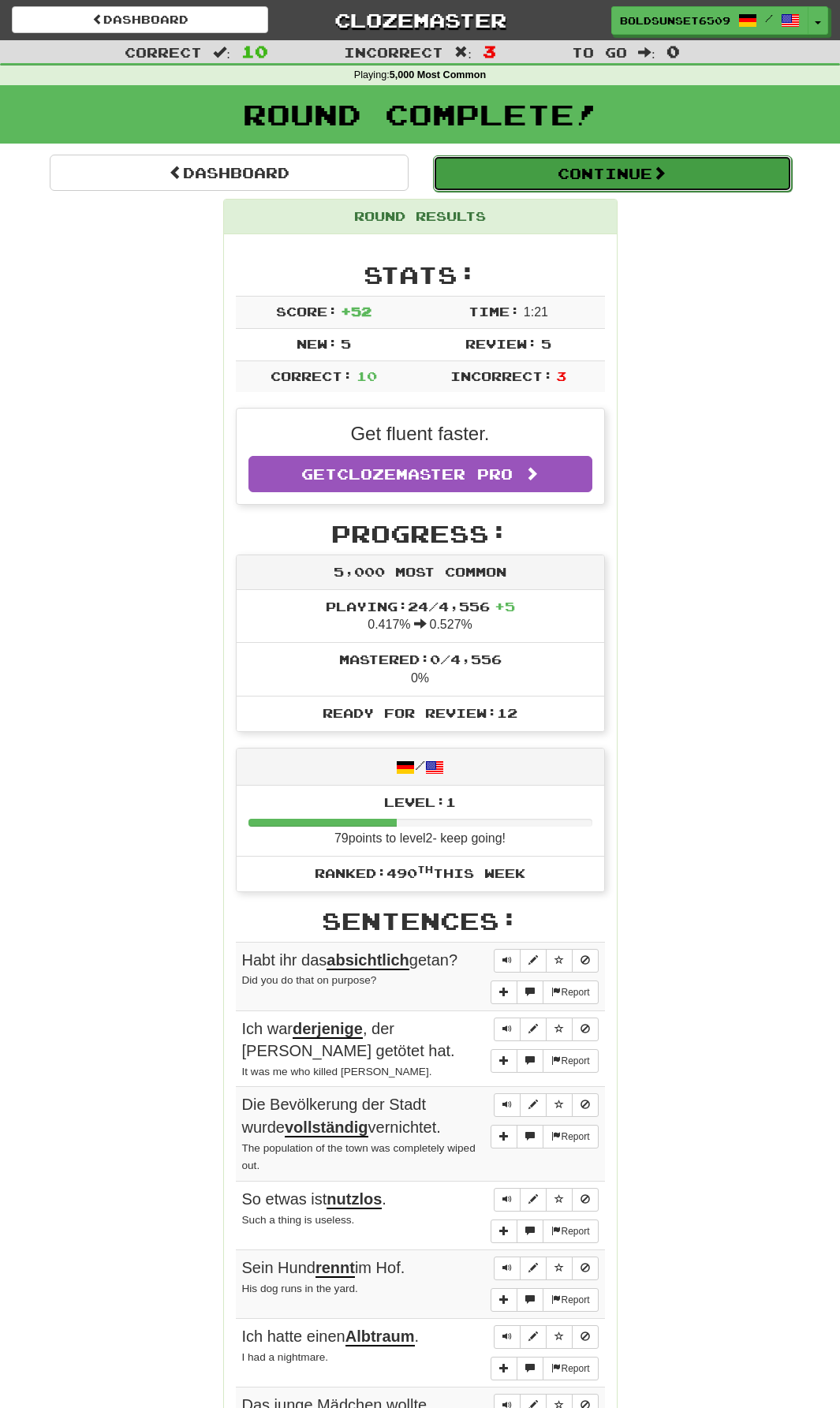
drag, startPoint x: 590, startPoint y: 185, endPoint x: 627, endPoint y: 253, distance: 77.4
click at [590, 185] on button "Continue" at bounding box center [611, 173] width 359 height 36
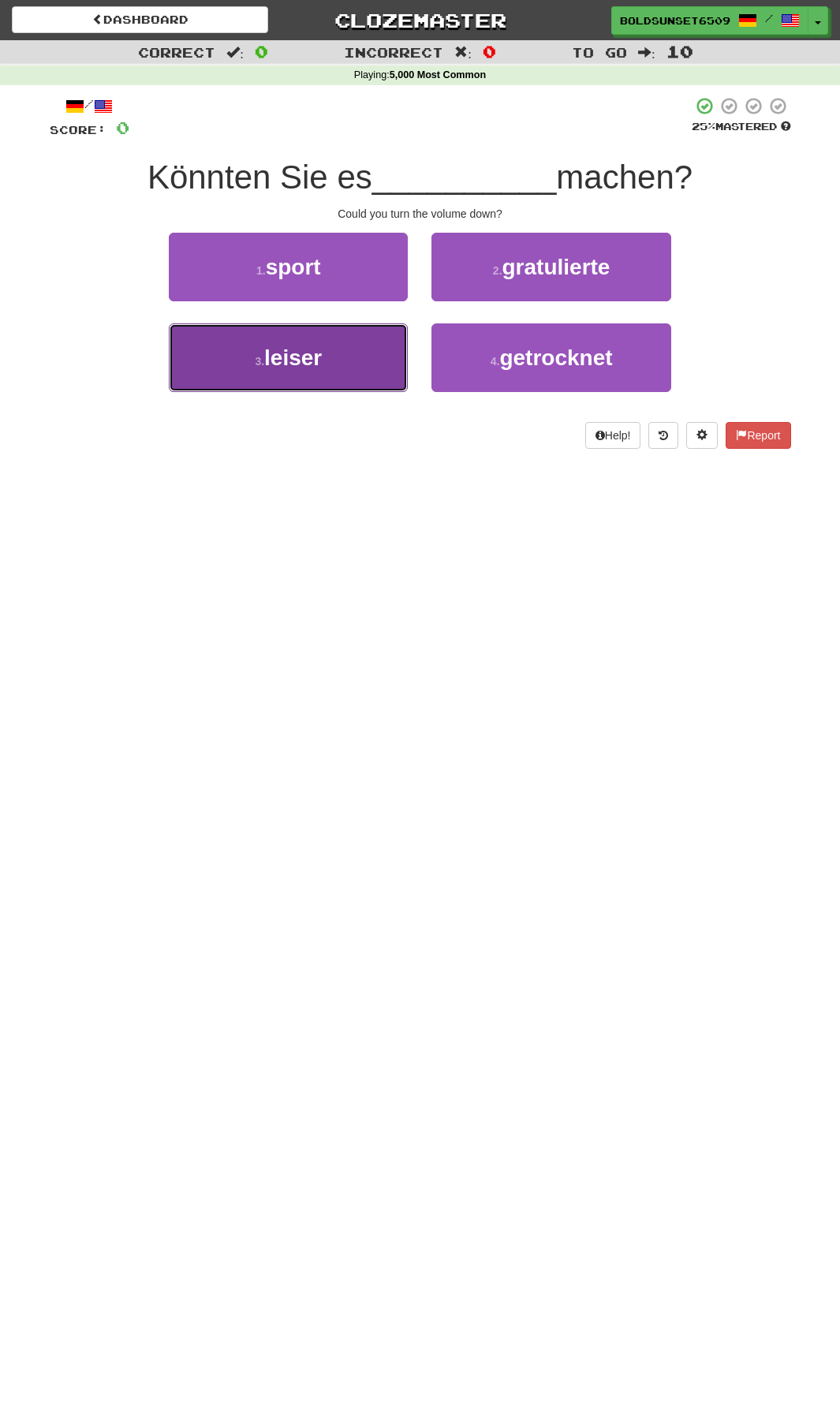
click at [309, 359] on span "leiser" at bounding box center [293, 358] width 58 height 25
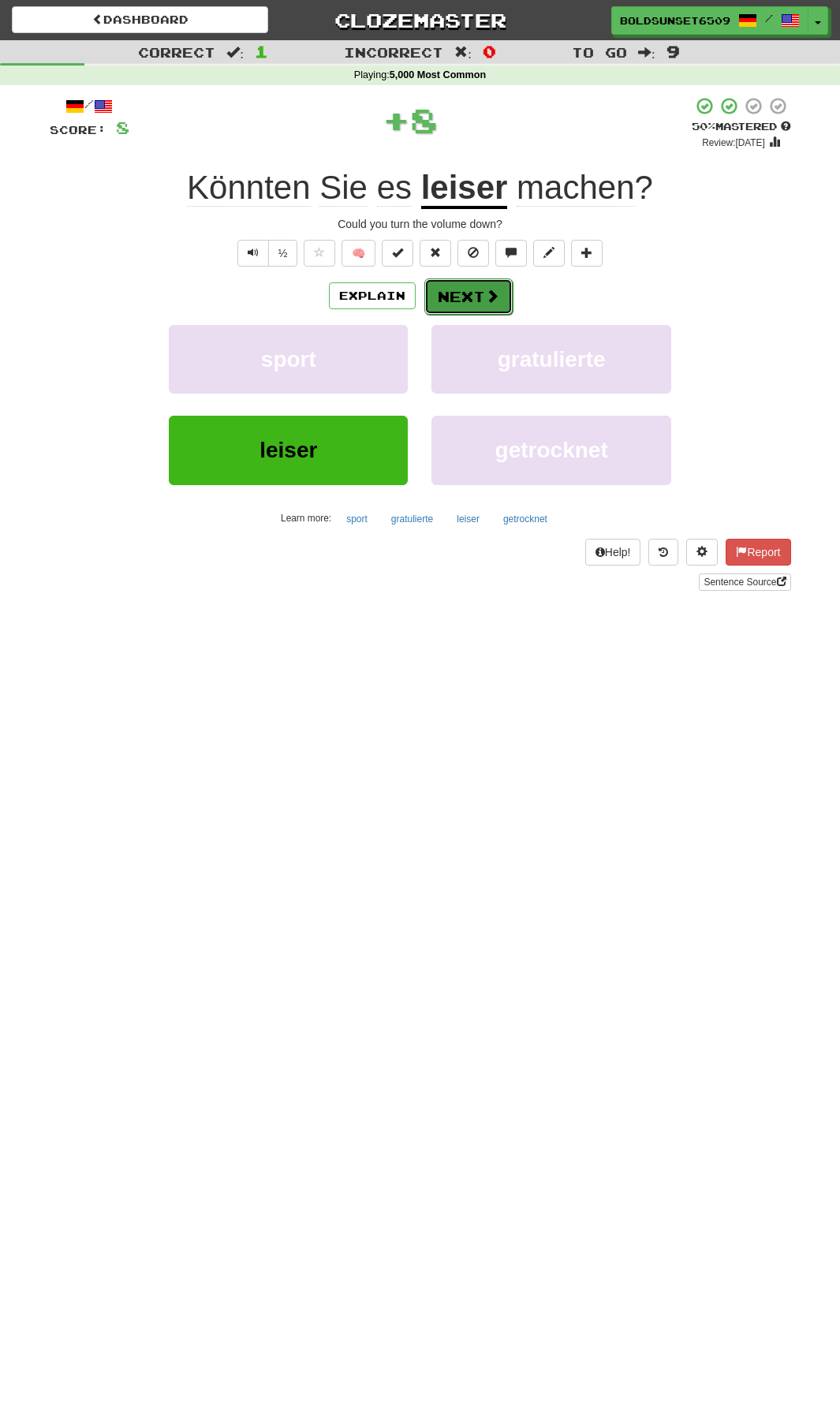
click at [482, 304] on button "Next" at bounding box center [468, 296] width 88 height 36
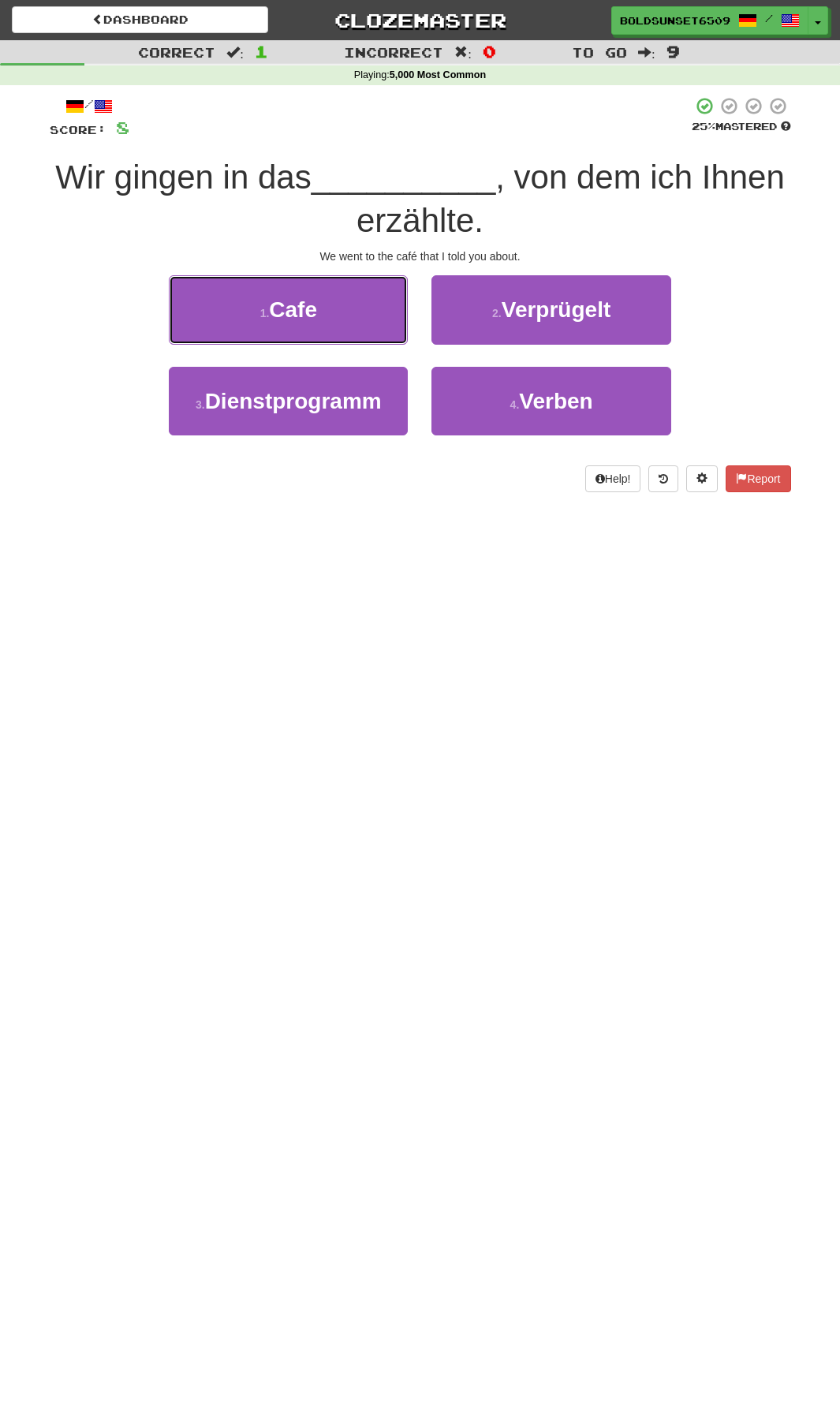
drag, startPoint x: 323, startPoint y: 309, endPoint x: 500, endPoint y: 319, distance: 177.3
click at [323, 309] on button "1 . Cafe" at bounding box center [288, 309] width 239 height 68
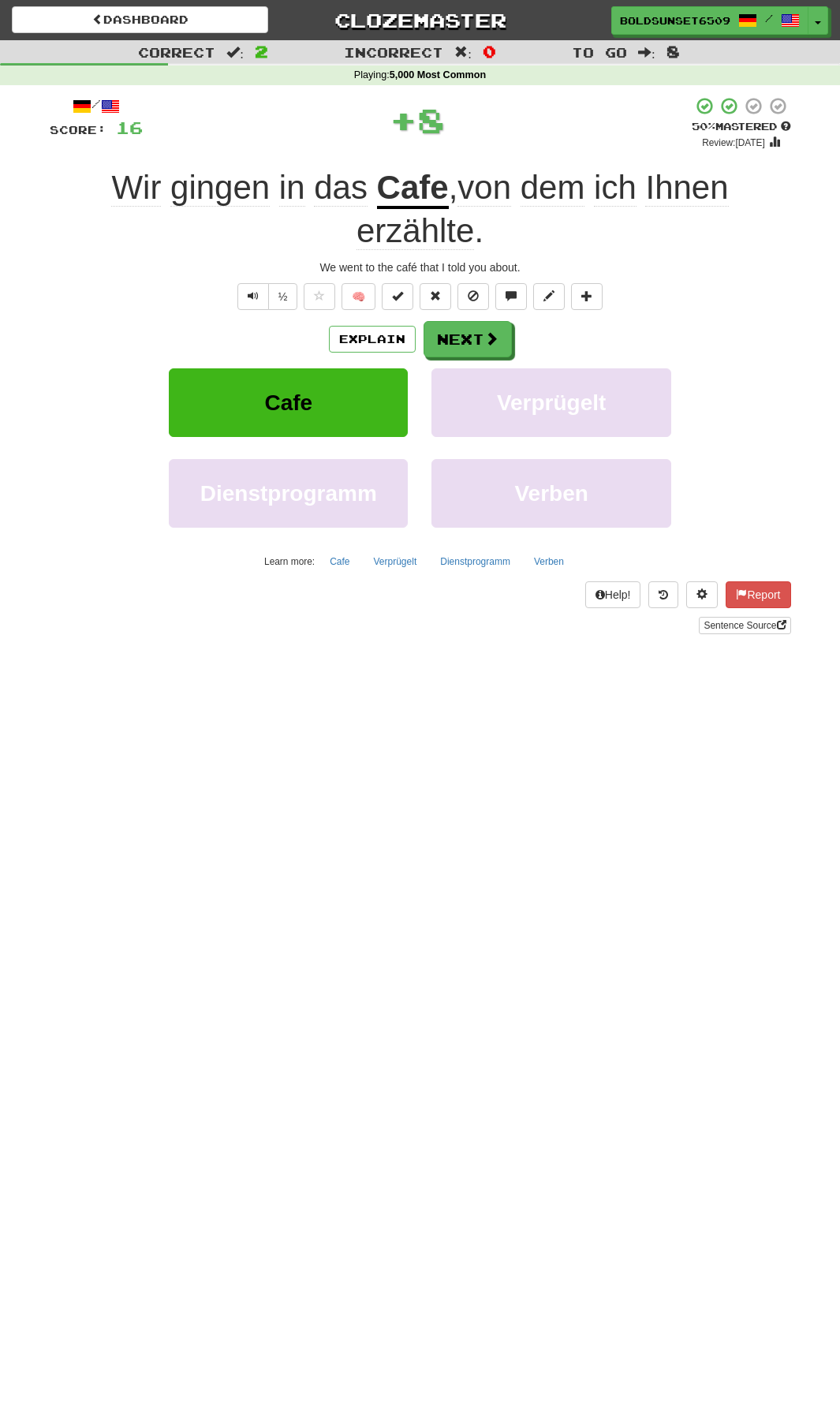
click at [481, 360] on div "Explain Next Cafe Verprügelt Dienstprogramm Verben Learn more: Cafe Verprügelt …" at bounding box center [420, 448] width 741 height 253
click at [486, 337] on span at bounding box center [492, 339] width 14 height 14
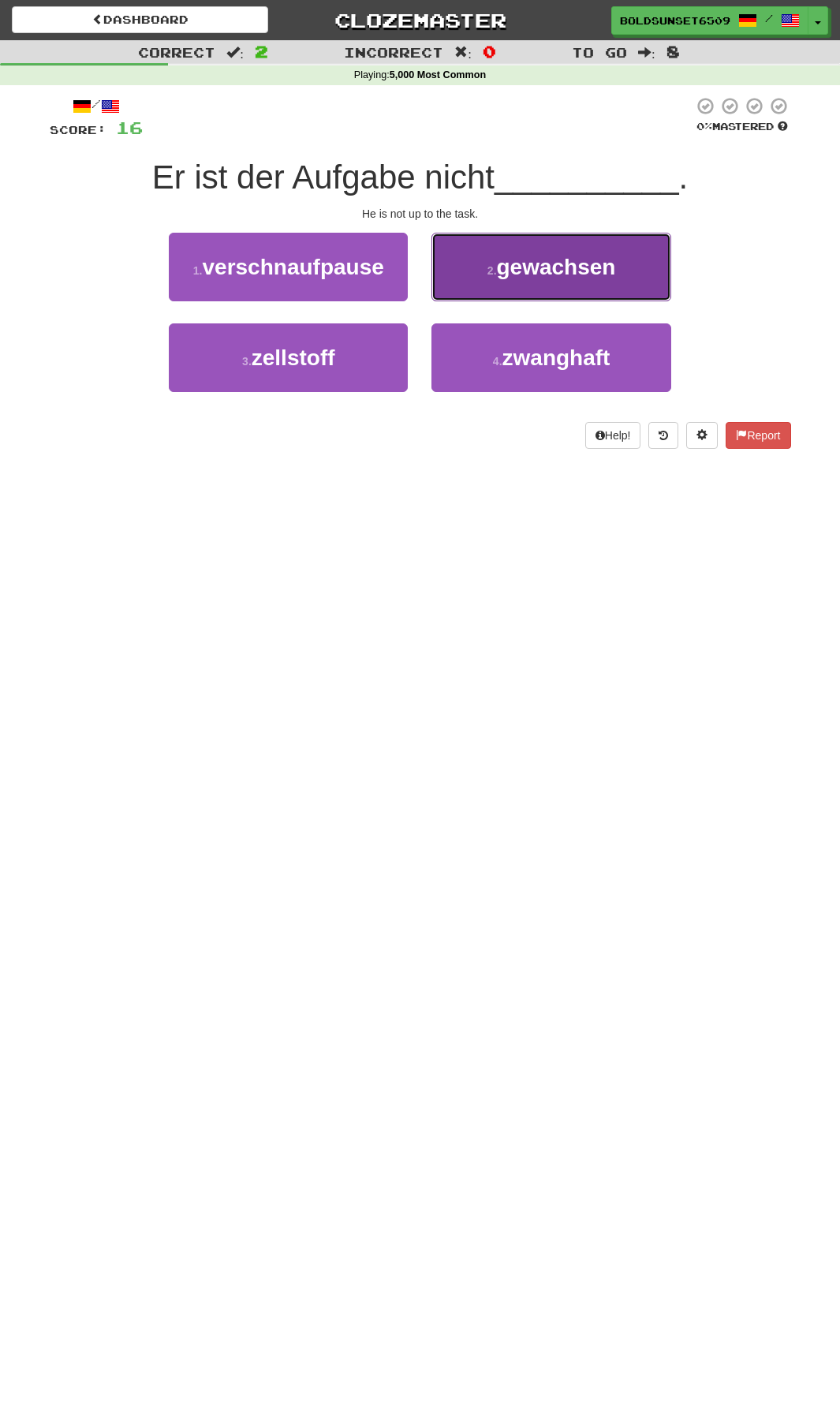
click at [563, 287] on button "2 . gewachsen" at bounding box center [550, 267] width 239 height 68
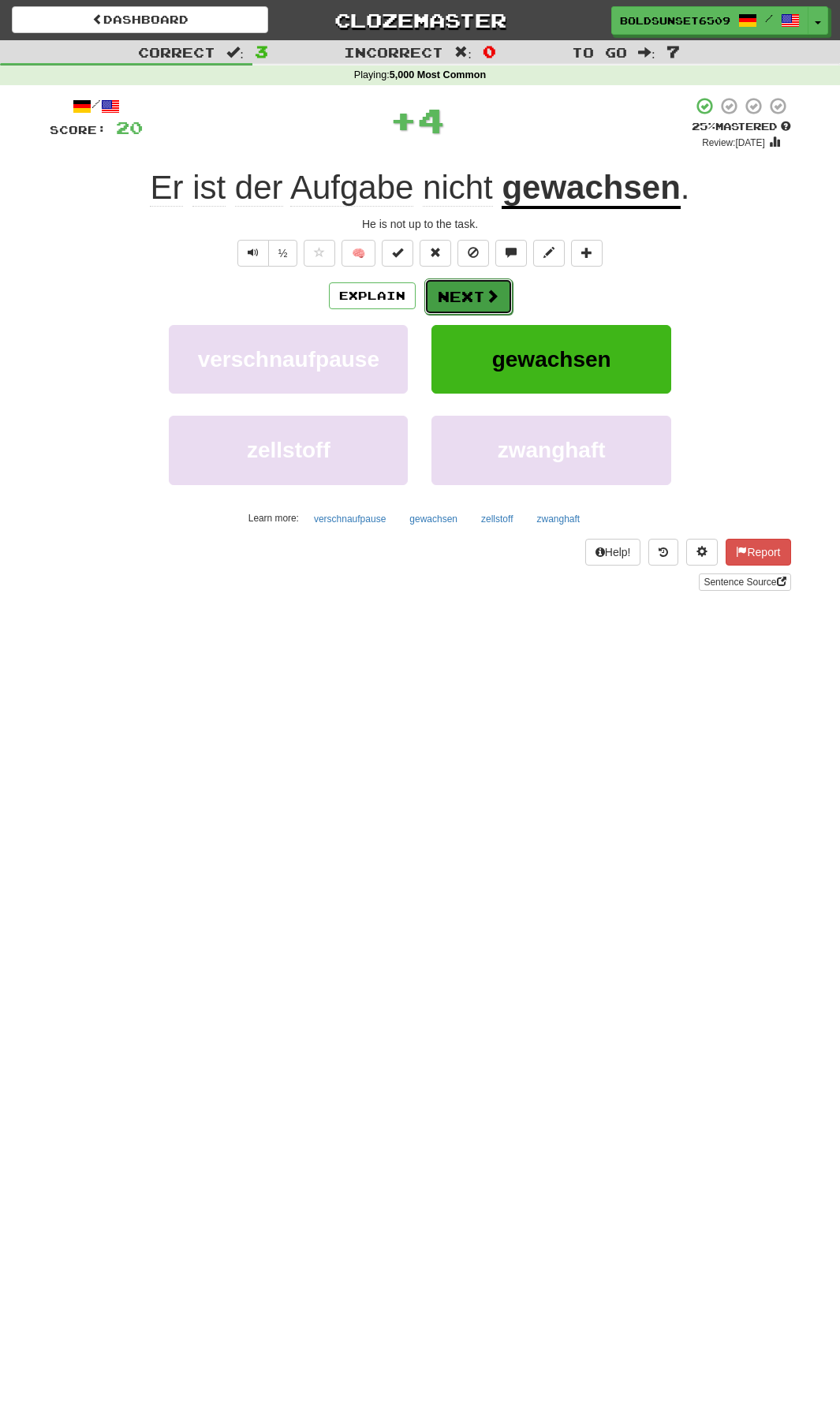
click at [472, 300] on button "Next" at bounding box center [468, 296] width 88 height 36
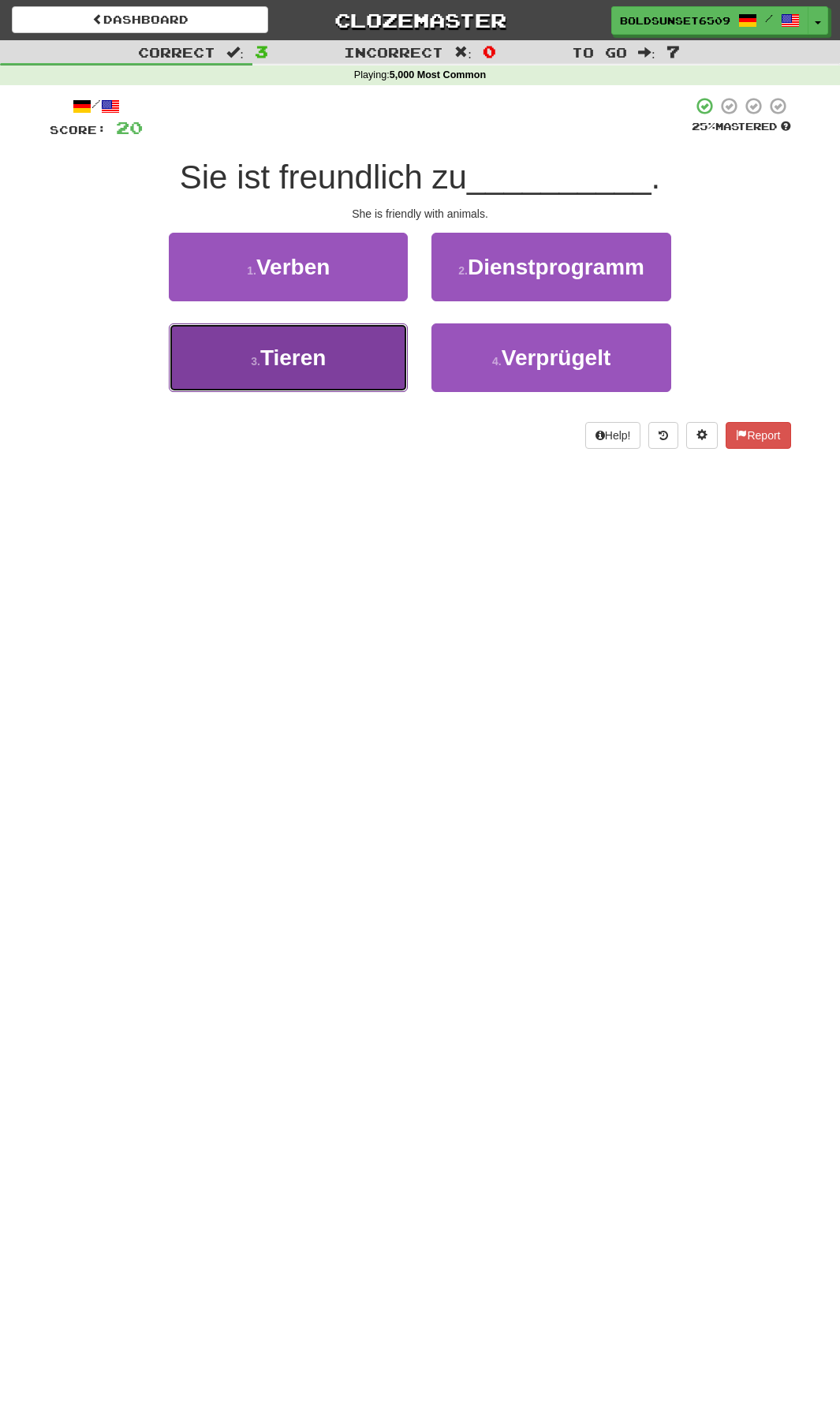
drag, startPoint x: 259, startPoint y: 365, endPoint x: 715, endPoint y: 410, distance: 458.2
click at [259, 365] on small "3 ." at bounding box center [256, 360] width 10 height 12
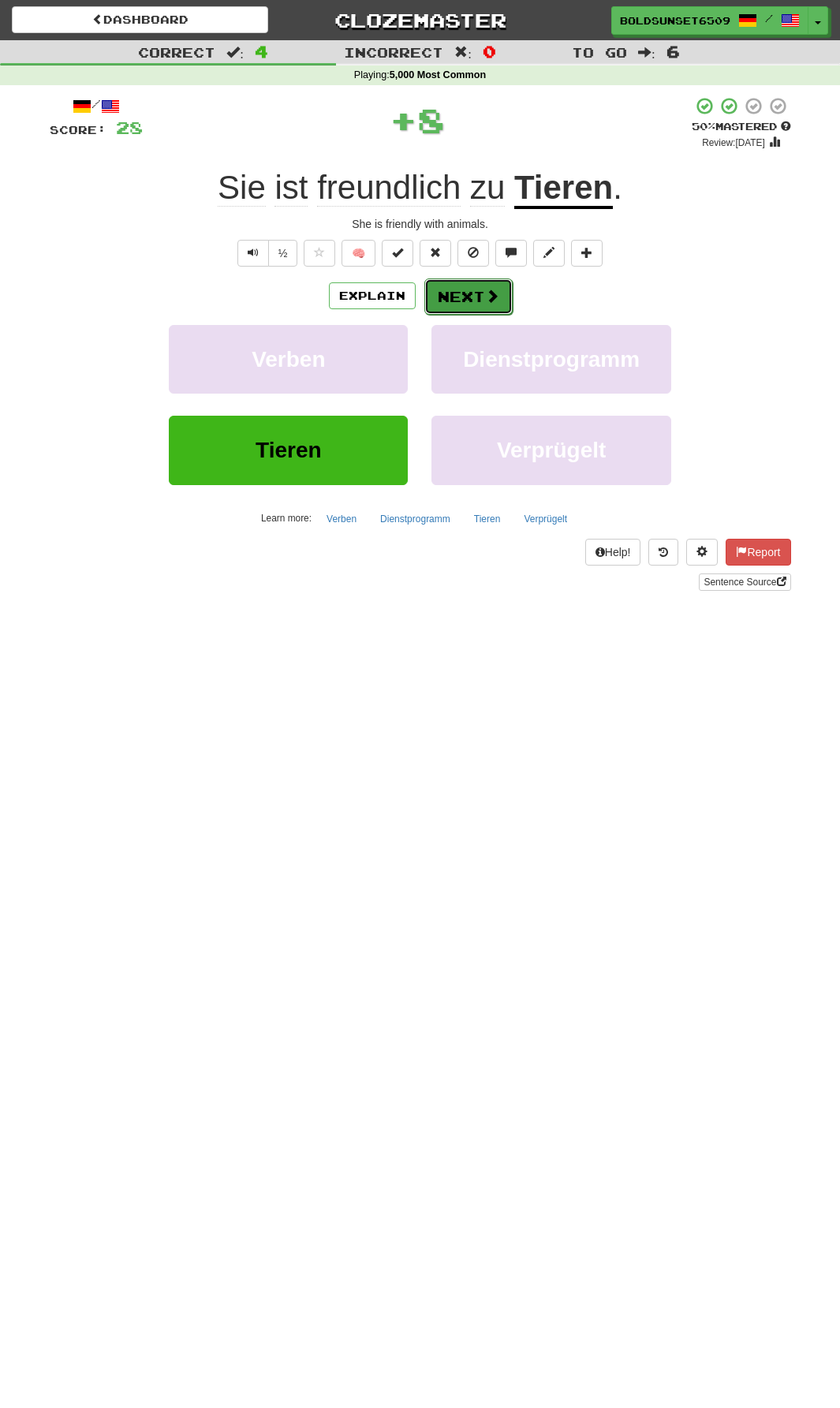
click at [467, 292] on button "Next" at bounding box center [468, 296] width 88 height 36
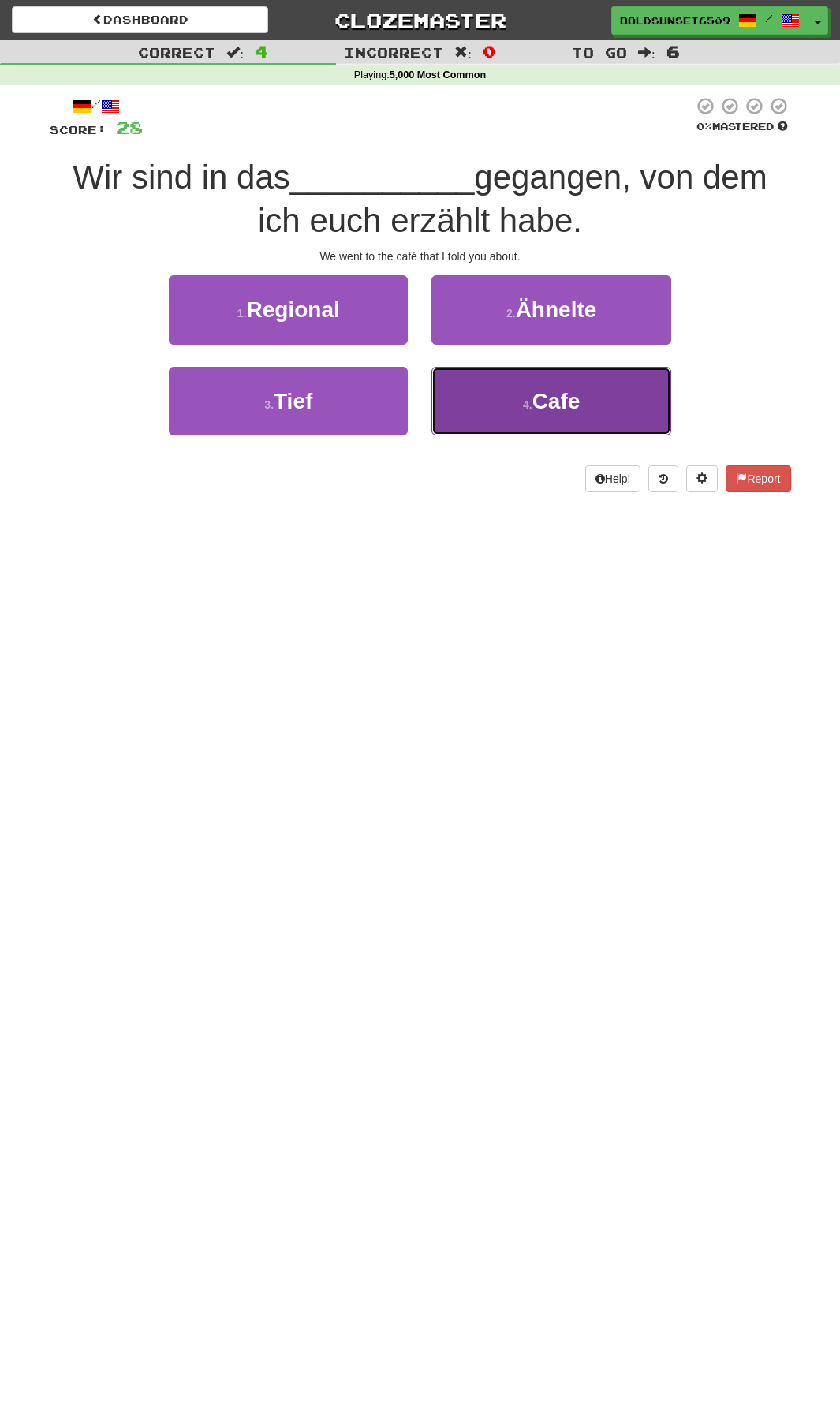
click at [531, 379] on button "4 . Cafe" at bounding box center [550, 401] width 239 height 68
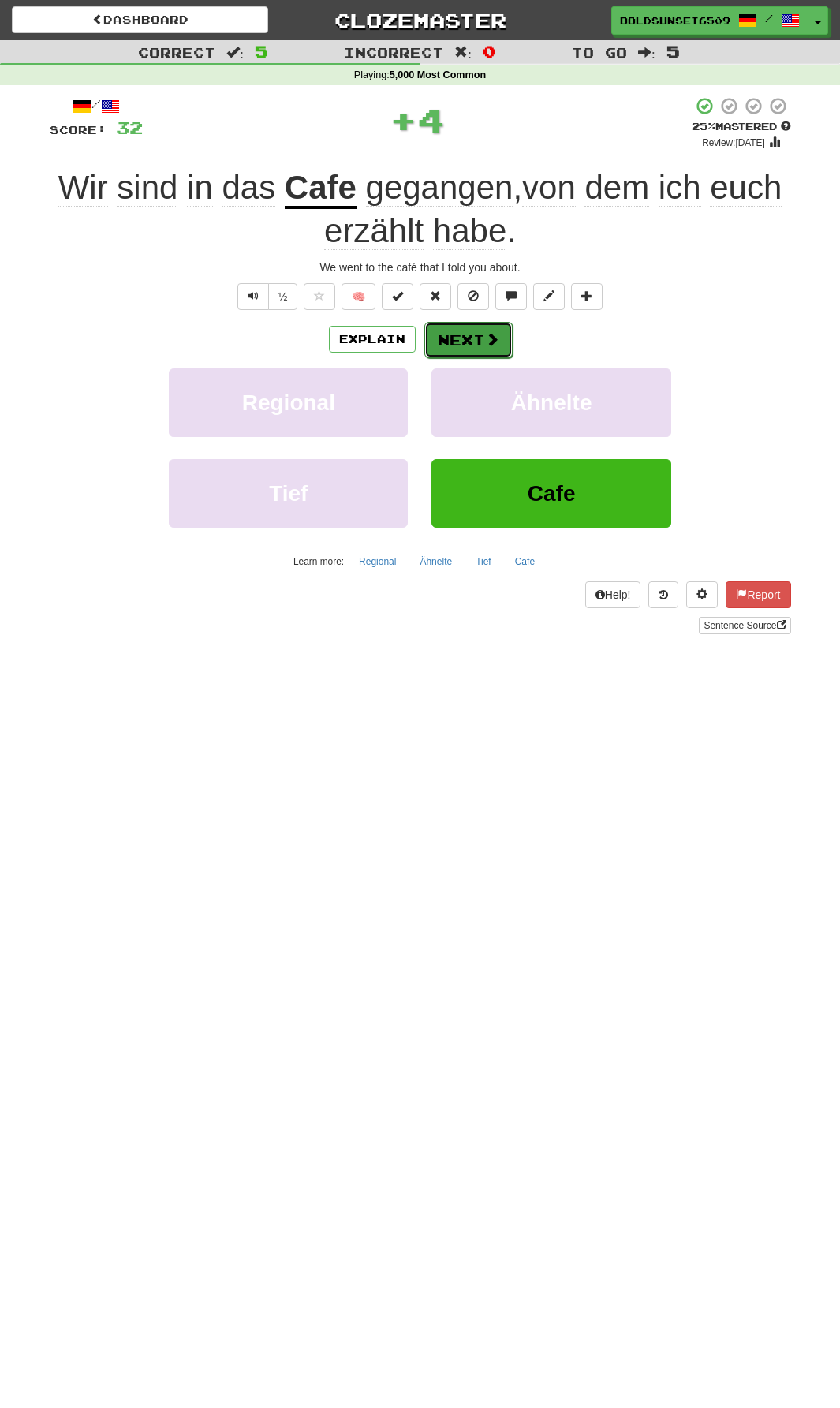
click at [440, 353] on button "Next" at bounding box center [468, 340] width 88 height 36
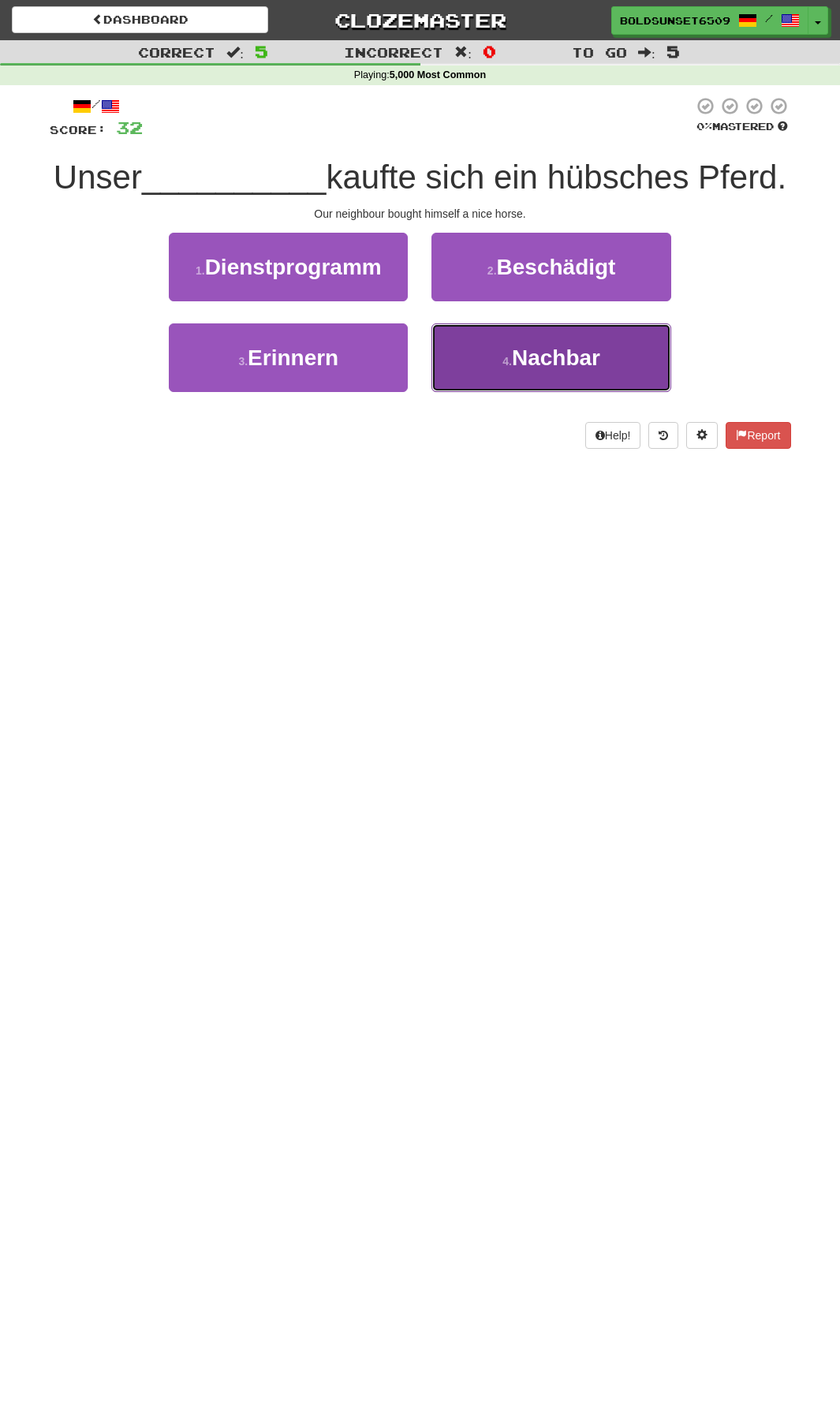
click at [543, 370] on span "Nachbar" at bounding box center [555, 358] width 88 height 25
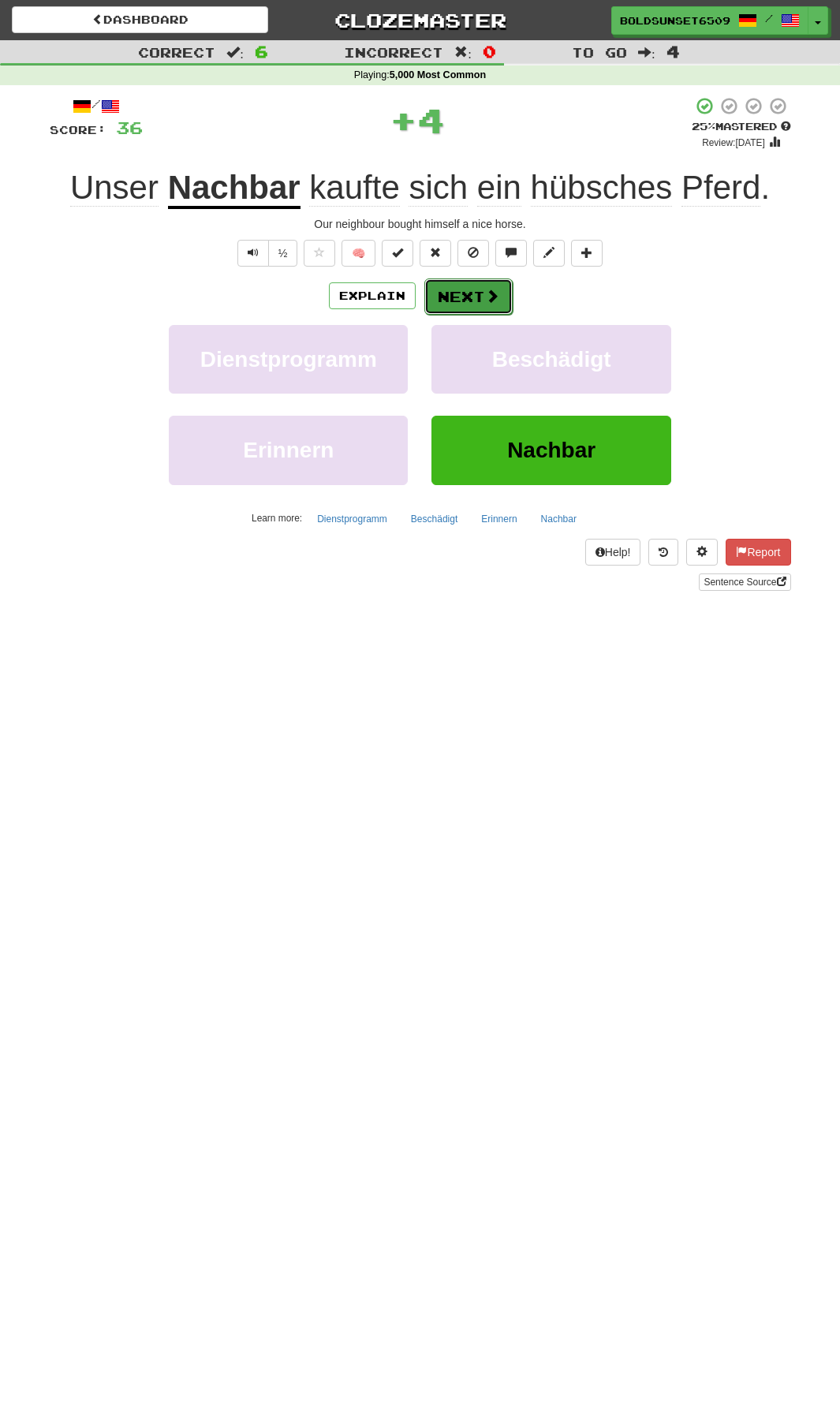
click at [485, 300] on span at bounding box center [492, 295] width 14 height 14
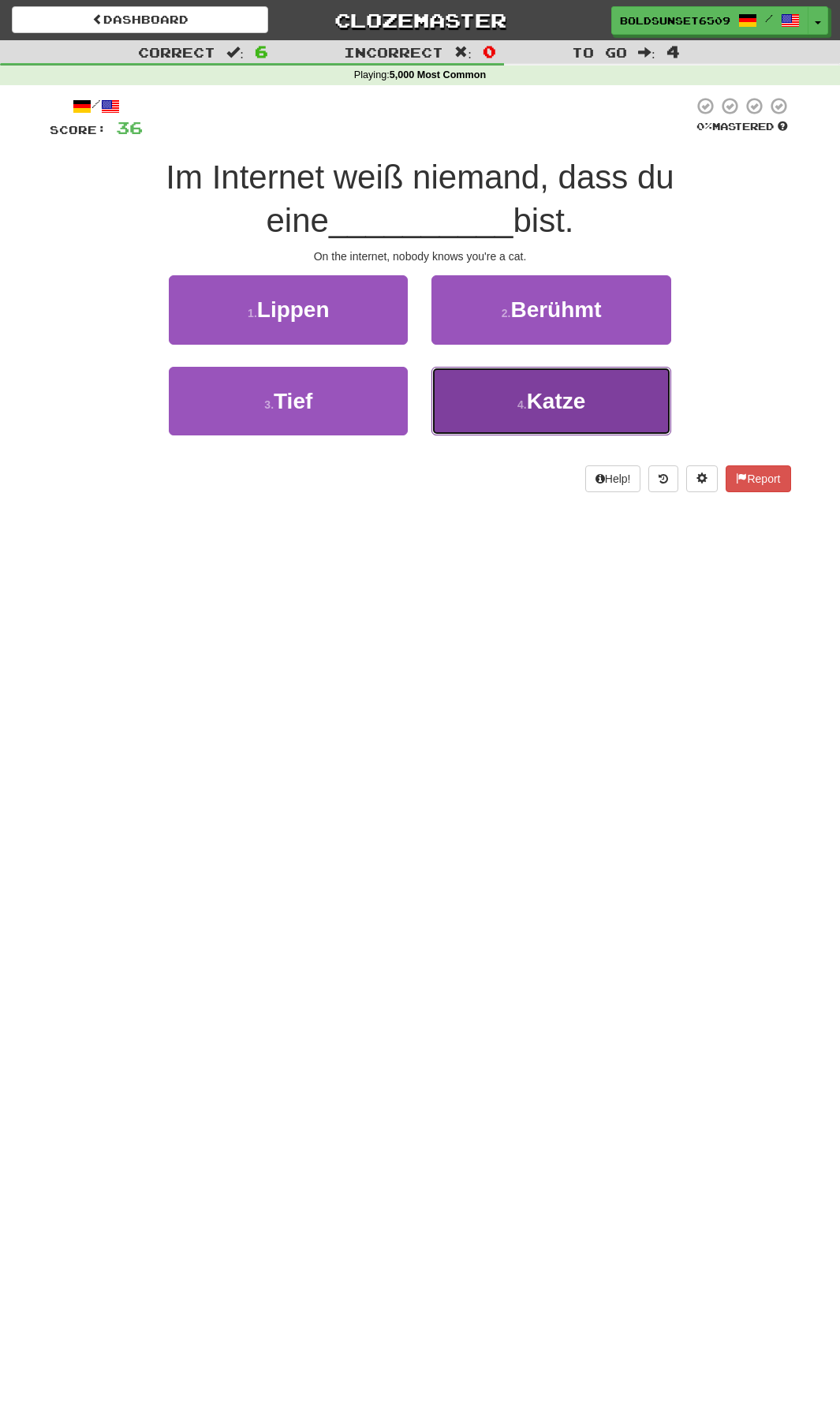
click at [600, 408] on button "4 . Katze" at bounding box center [550, 401] width 239 height 68
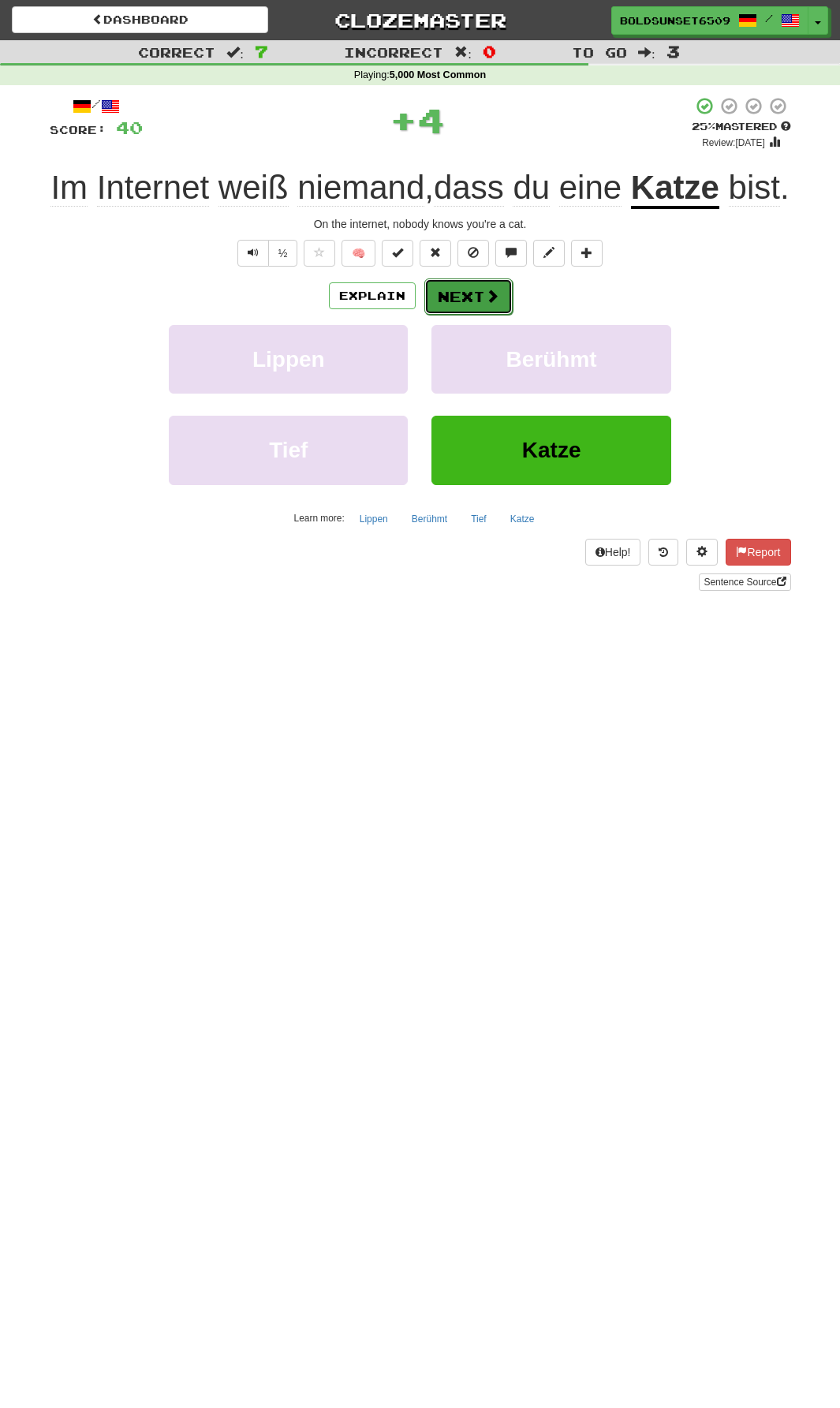
click at [505, 315] on button "Next" at bounding box center [468, 296] width 88 height 36
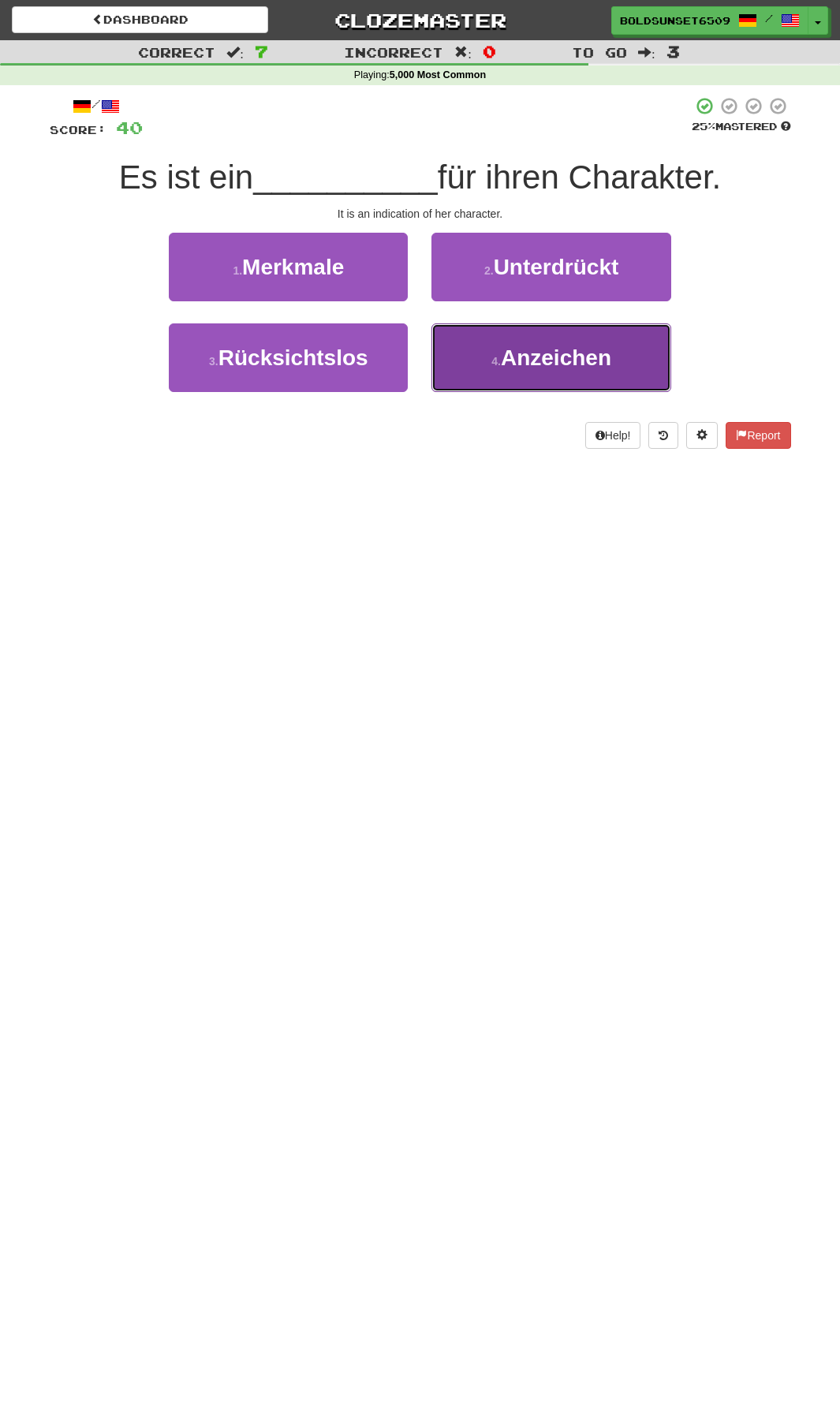
click at [593, 374] on button "4 . Anzeichen" at bounding box center [550, 357] width 239 height 68
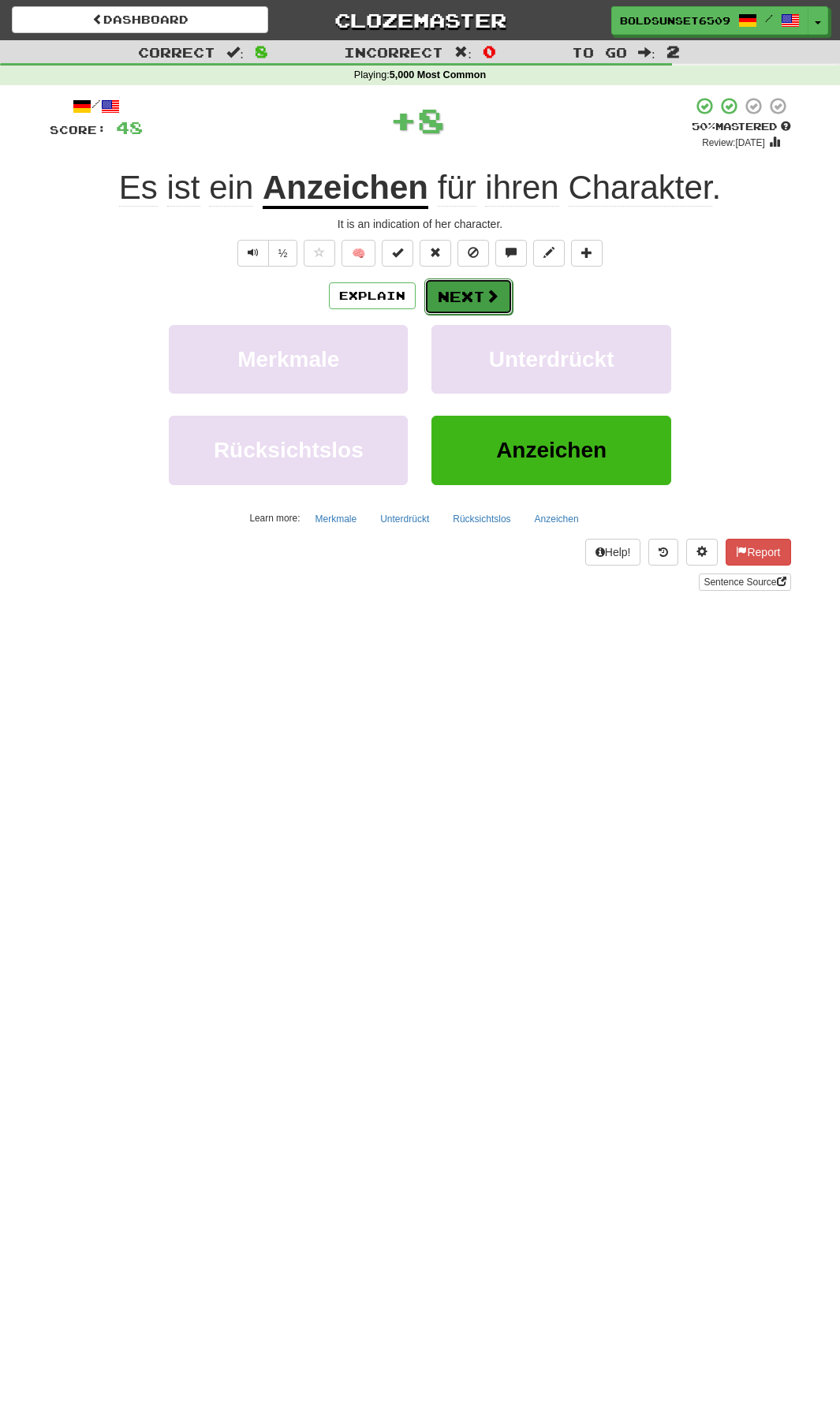
click at [465, 290] on button "Next" at bounding box center [468, 296] width 88 height 36
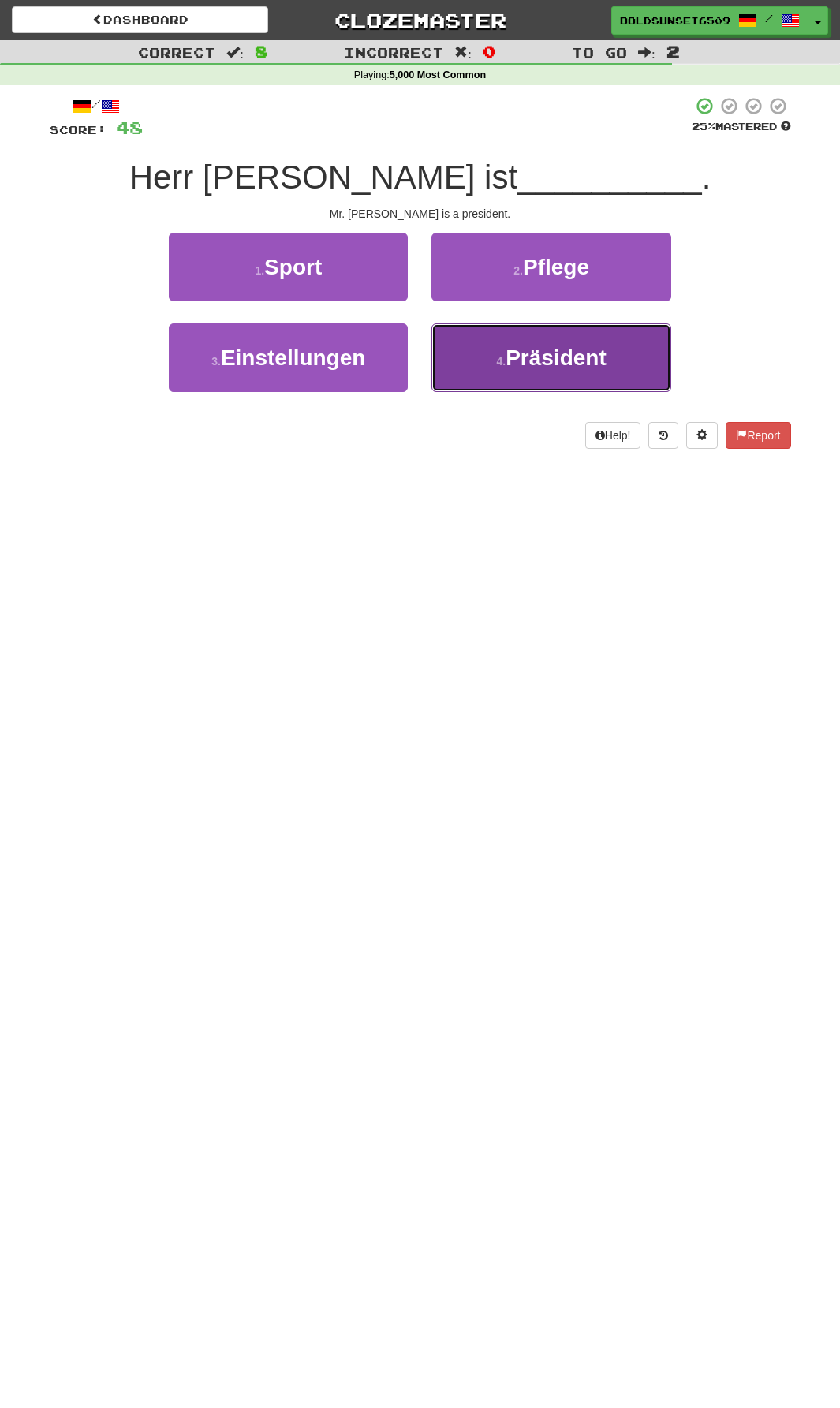
click at [589, 359] on span "Präsident" at bounding box center [556, 358] width 101 height 25
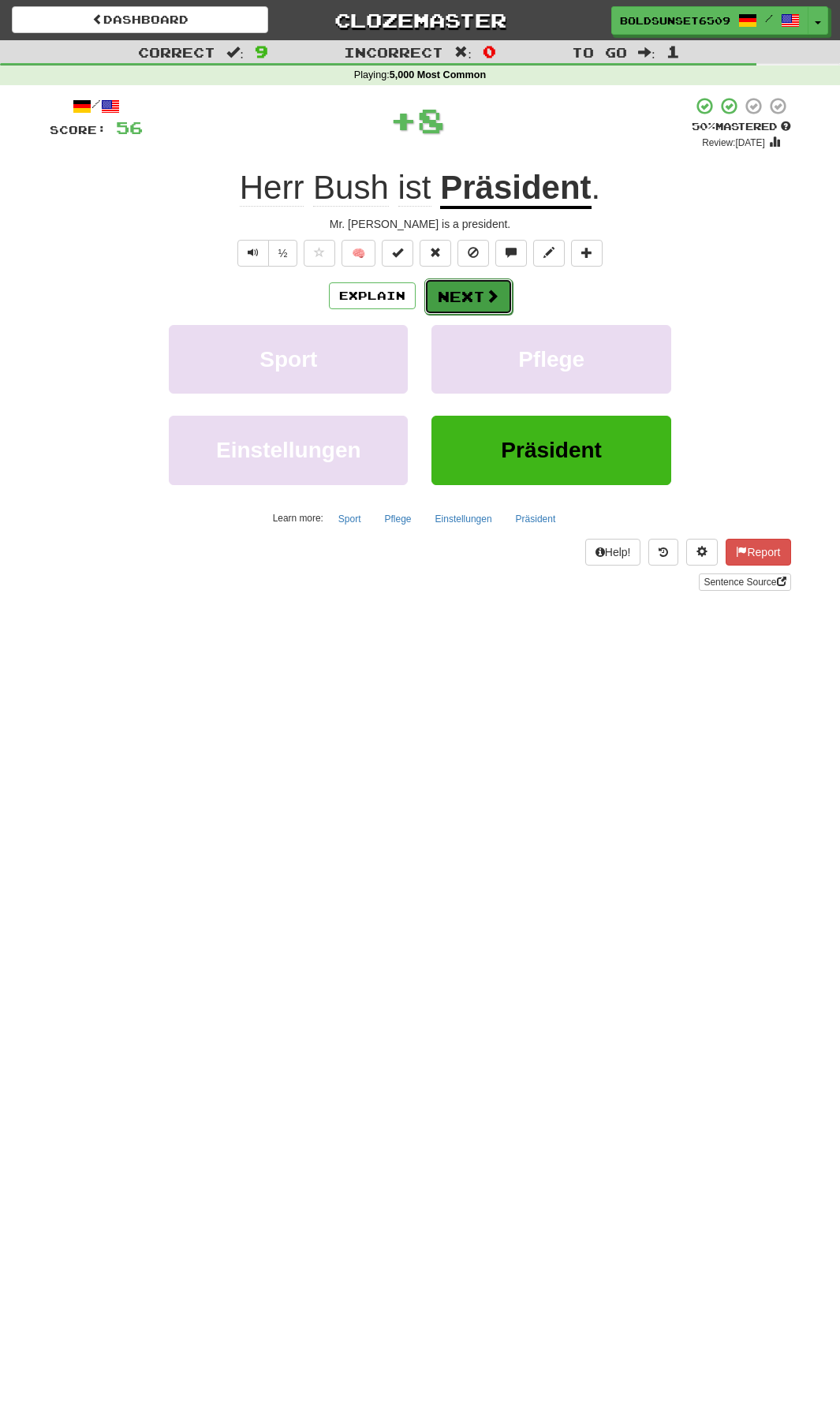
click at [460, 296] on button "Next" at bounding box center [468, 296] width 88 height 36
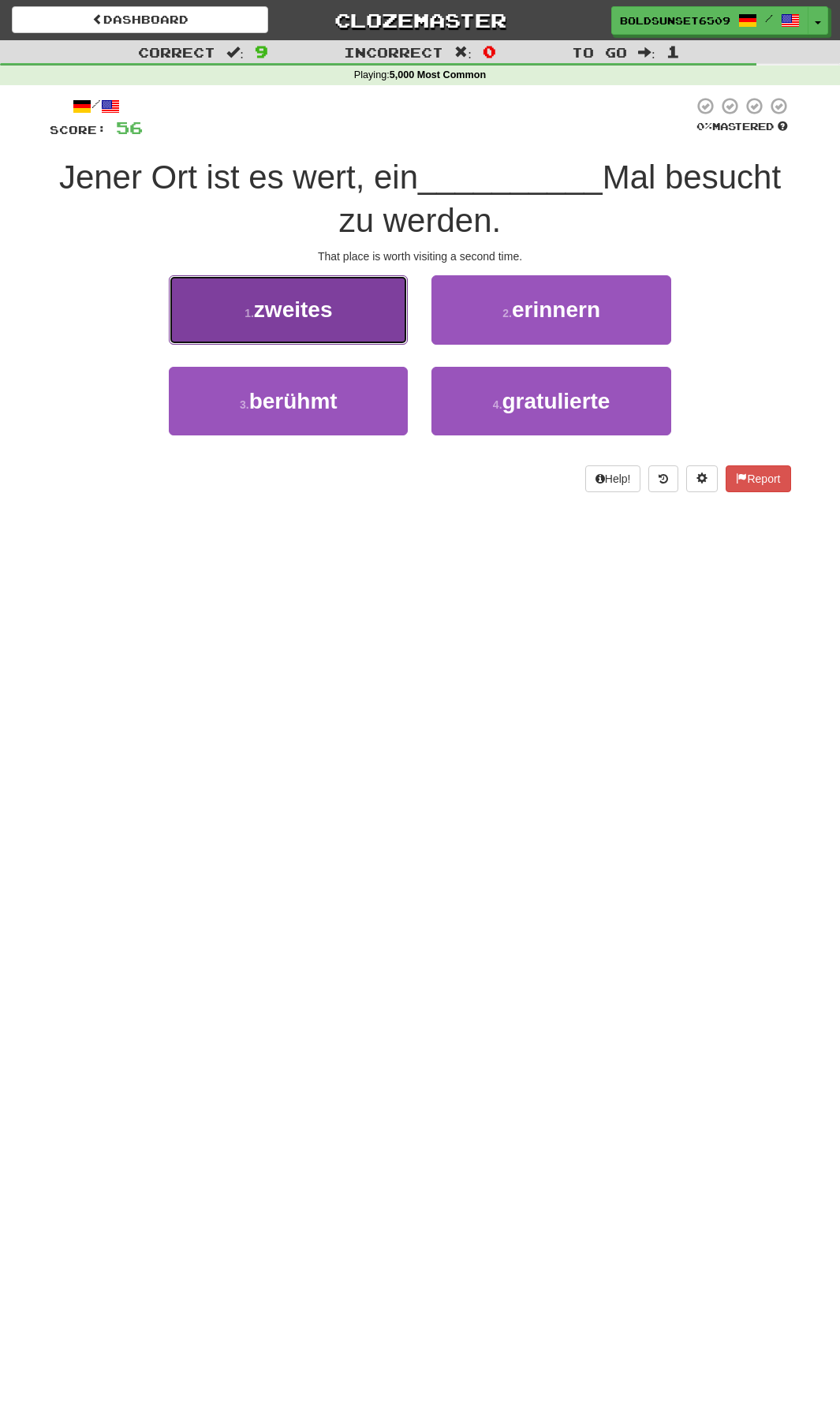
click at [342, 287] on button "1 . zweites" at bounding box center [288, 309] width 239 height 68
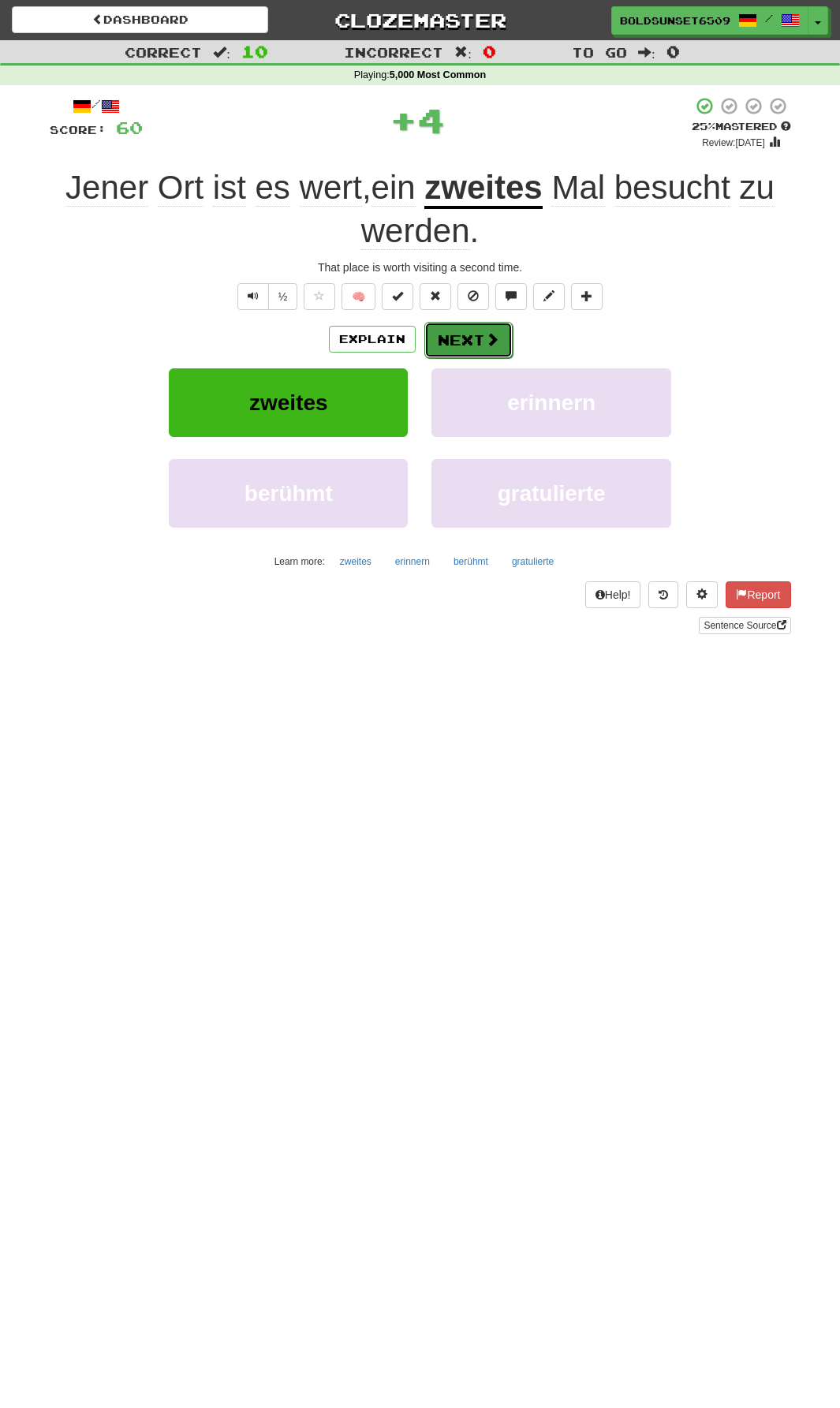
click at [491, 345] on span at bounding box center [492, 339] width 14 height 14
